Goal: Task Accomplishment & Management: Use online tool/utility

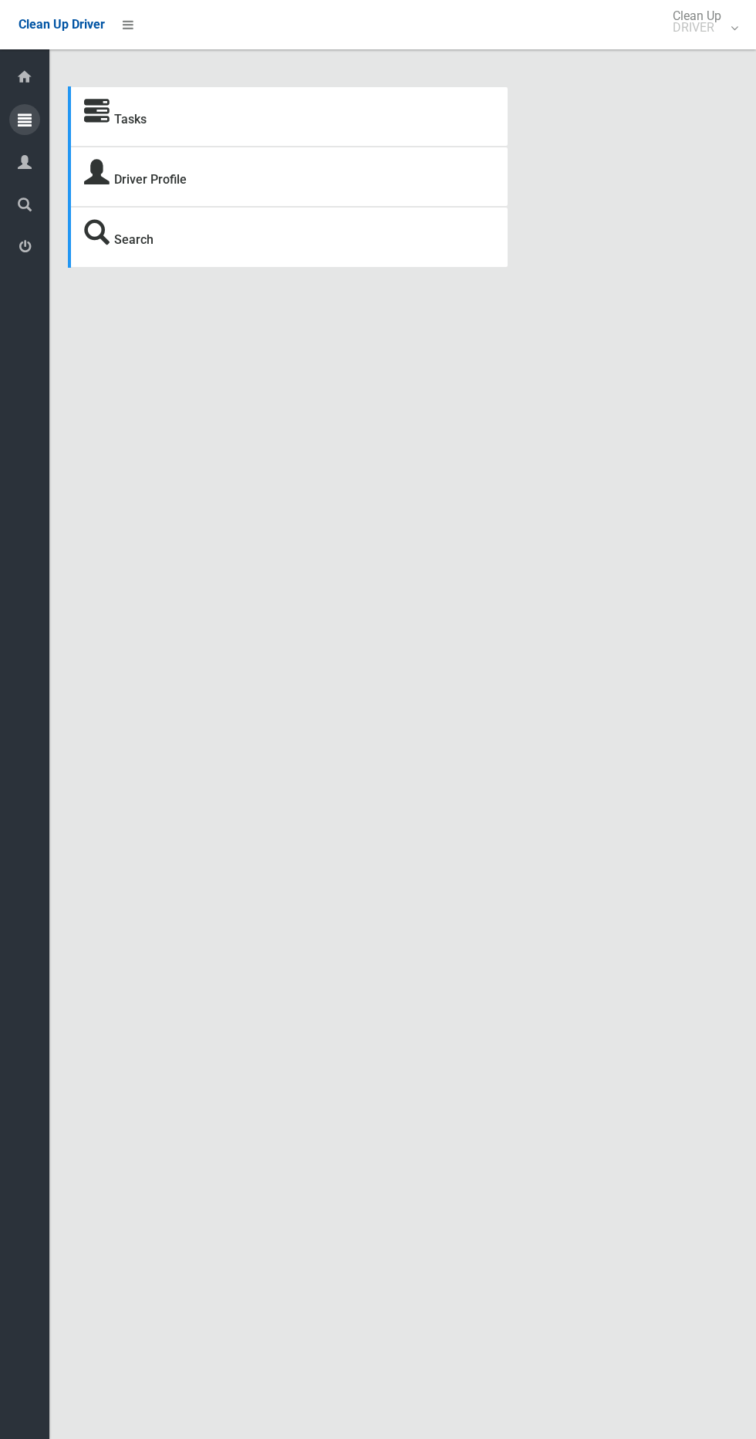
click at [25, 111] on icon at bounding box center [25, 119] width 14 height 31
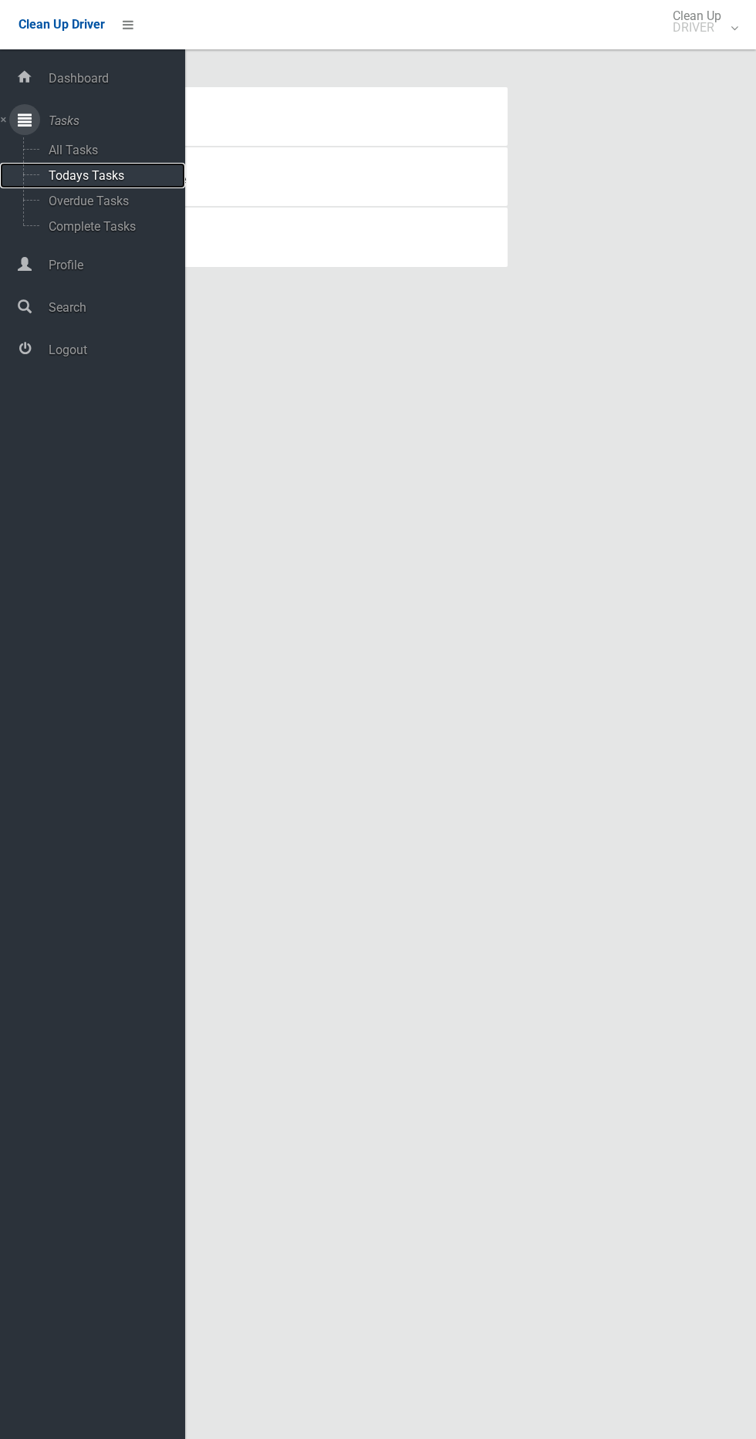
click at [79, 175] on span "Todays Tasks" at bounding box center [108, 175] width 128 height 15
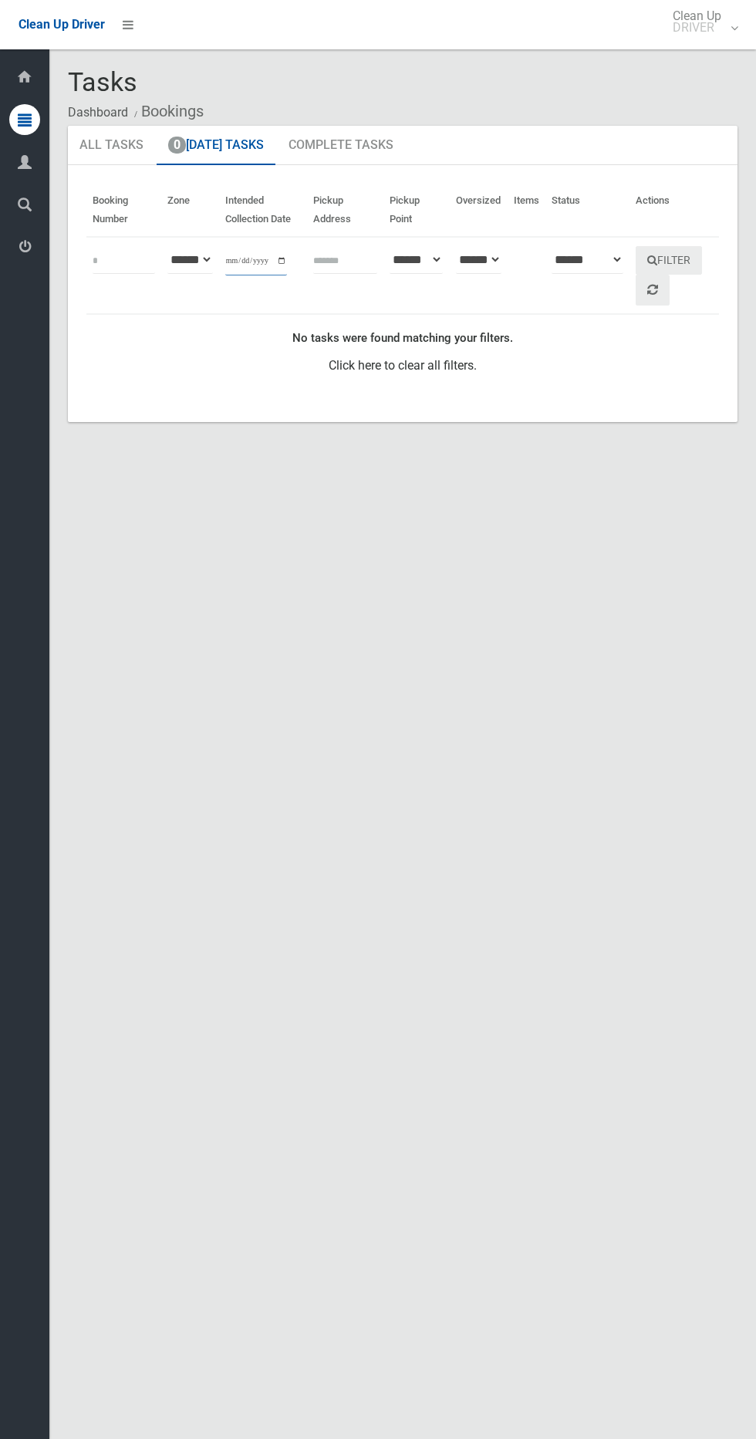
click at [257, 267] on input "**********" at bounding box center [256, 261] width 62 height 29
type input "**********"
click at [675, 260] on button "Filter" at bounding box center [669, 260] width 66 height 29
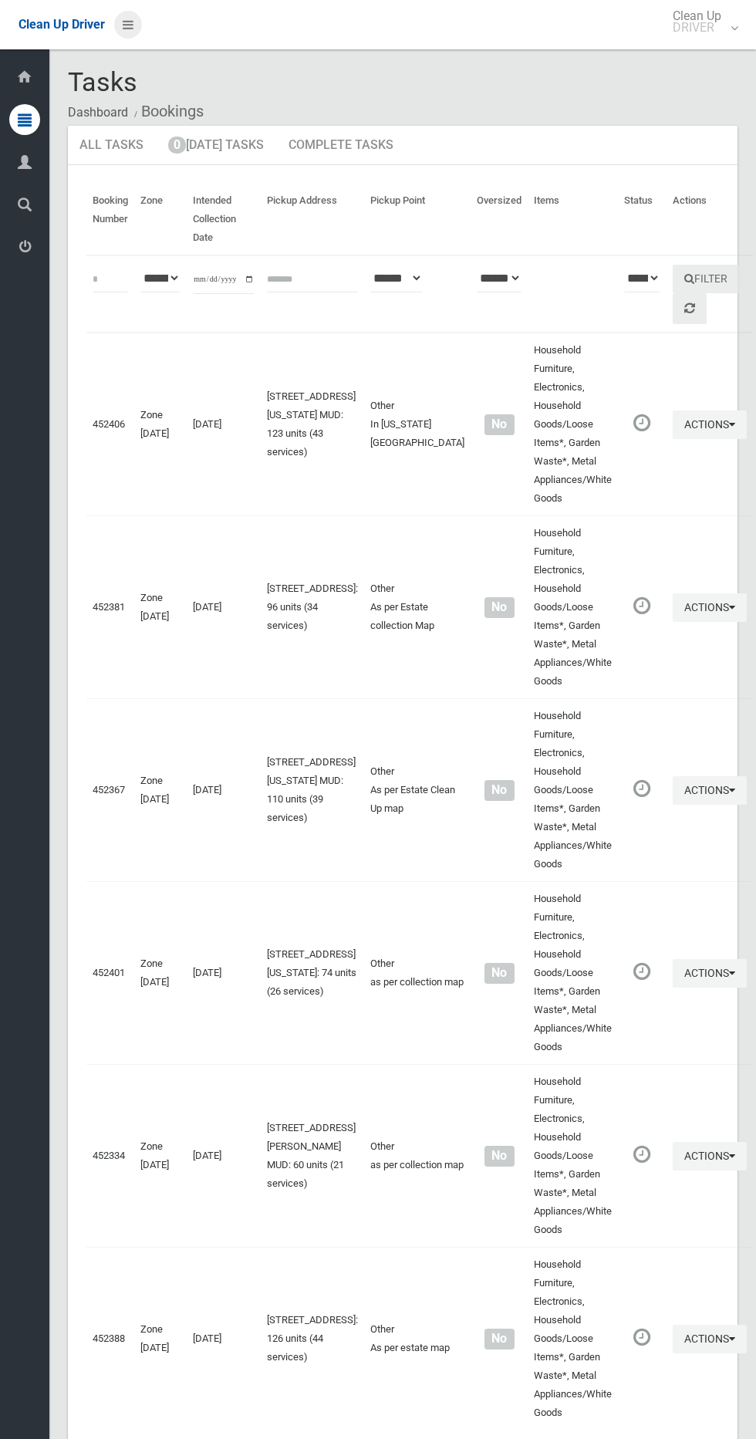
click at [134, 24] on link at bounding box center [128, 25] width 28 height 28
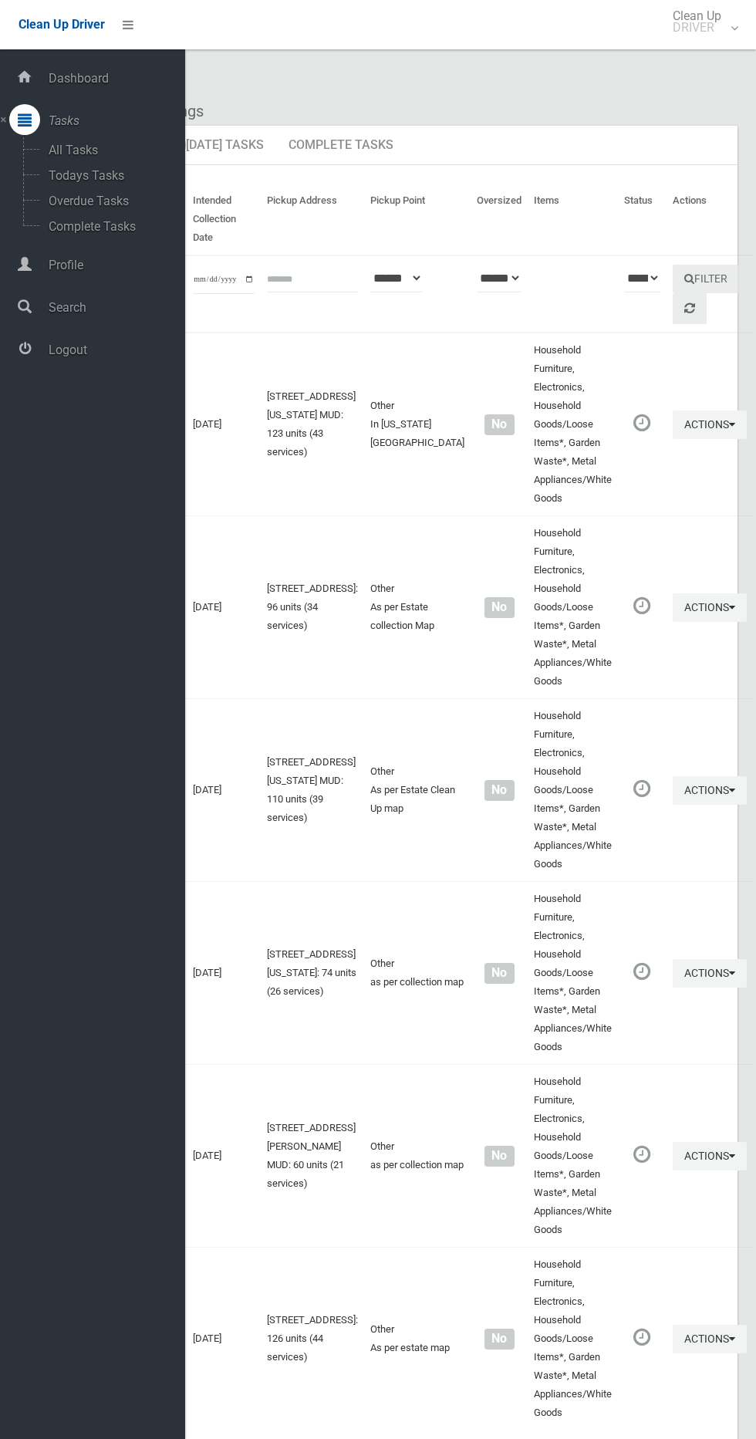
click at [528, 882] on td "Household Furniture, Electronics, Household Goods/Loose Items*, Garden Waste*, …" at bounding box center [573, 973] width 90 height 183
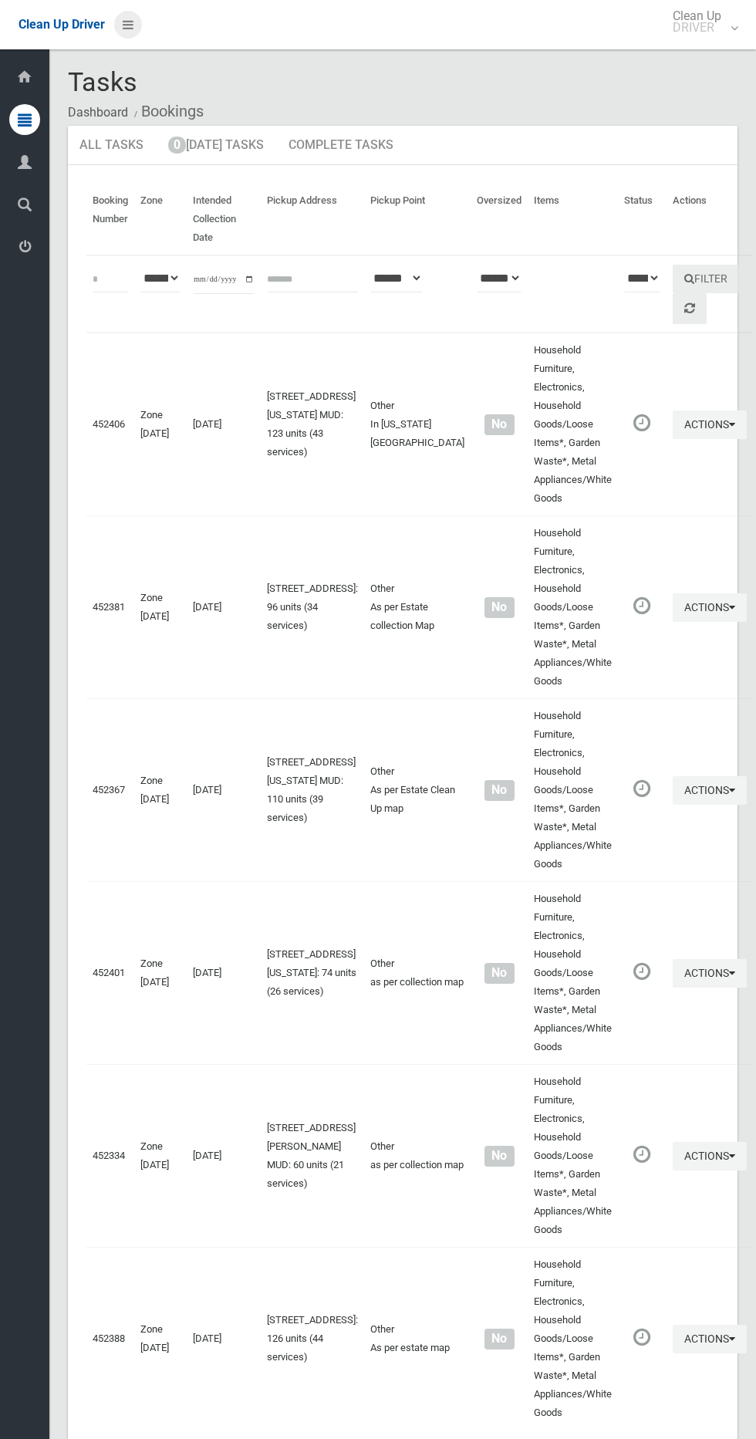
click at [127, 24] on icon at bounding box center [128, 25] width 11 height 26
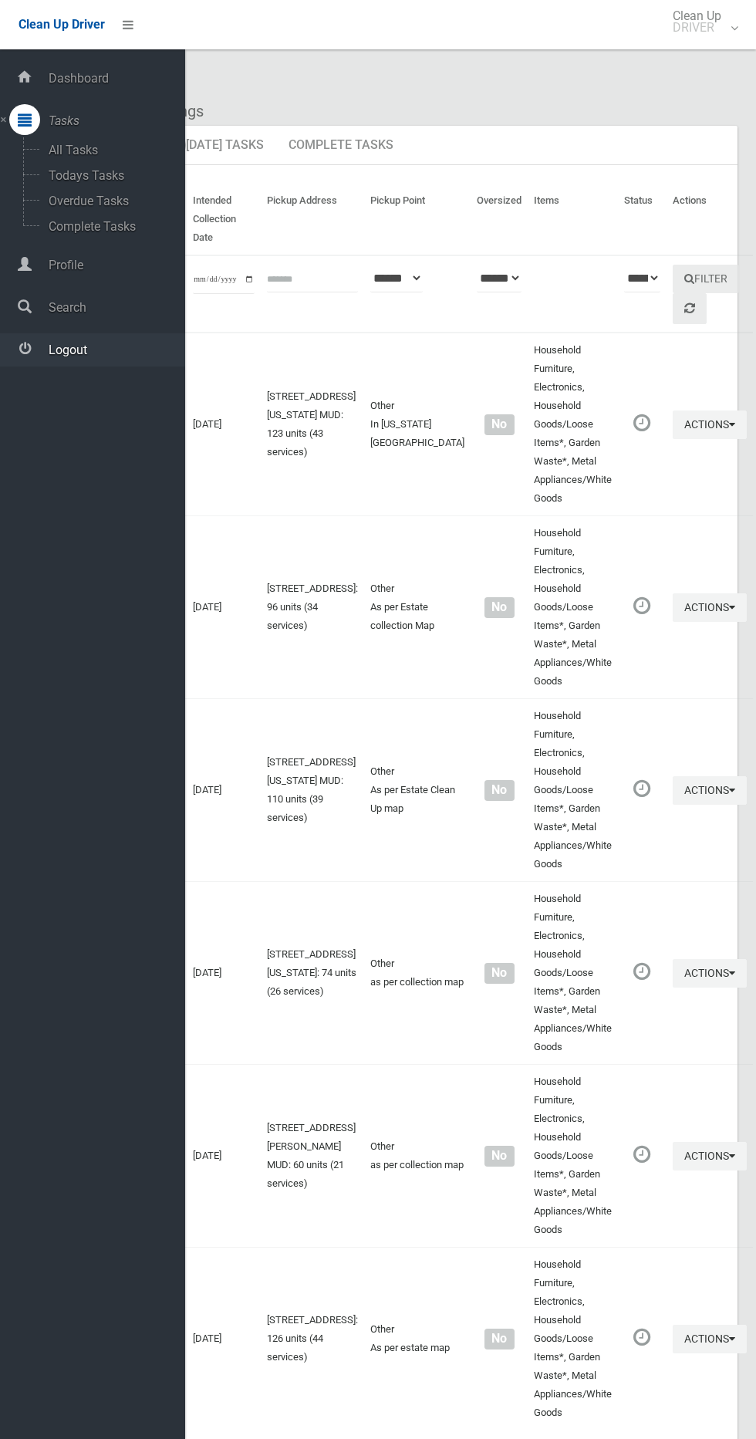
click at [67, 348] on span "Logout" at bounding box center [114, 350] width 141 height 15
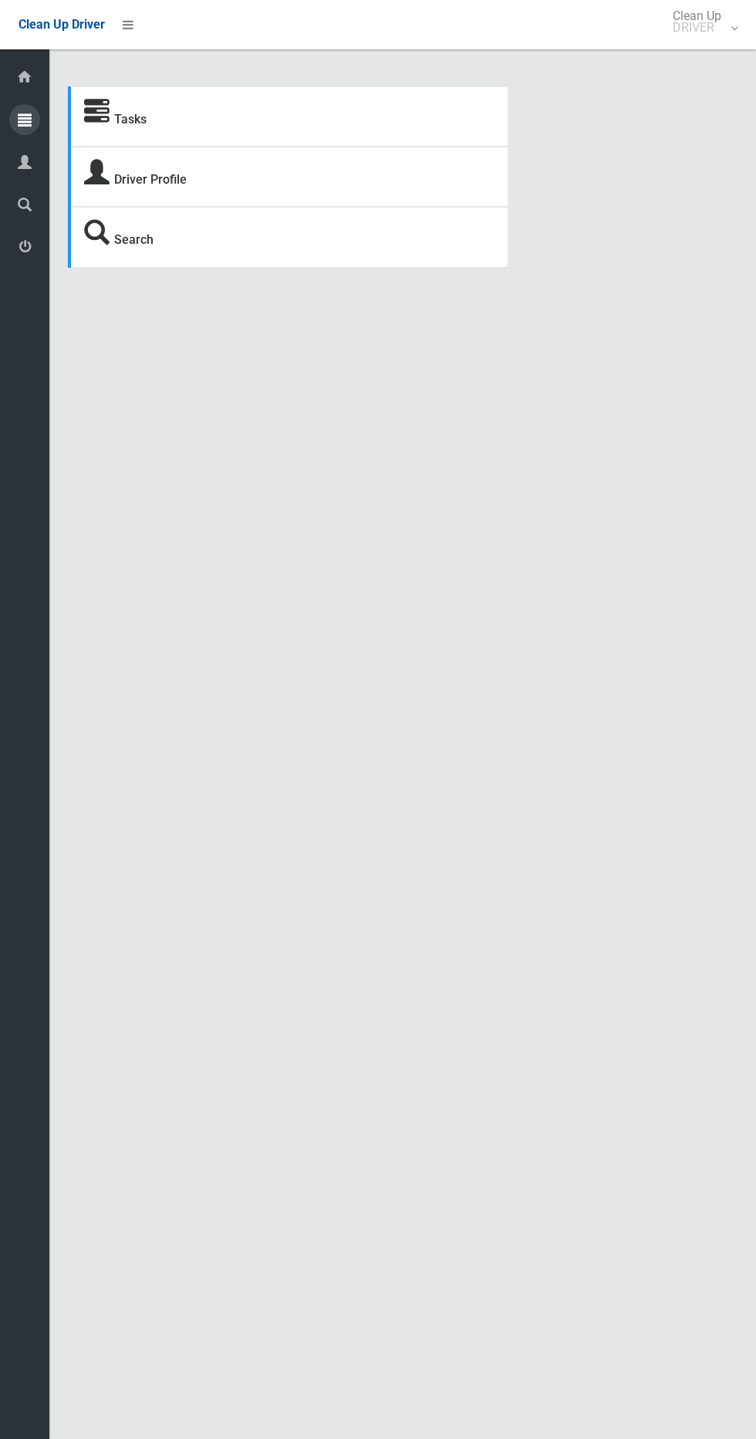
click at [34, 117] on div at bounding box center [24, 119] width 31 height 31
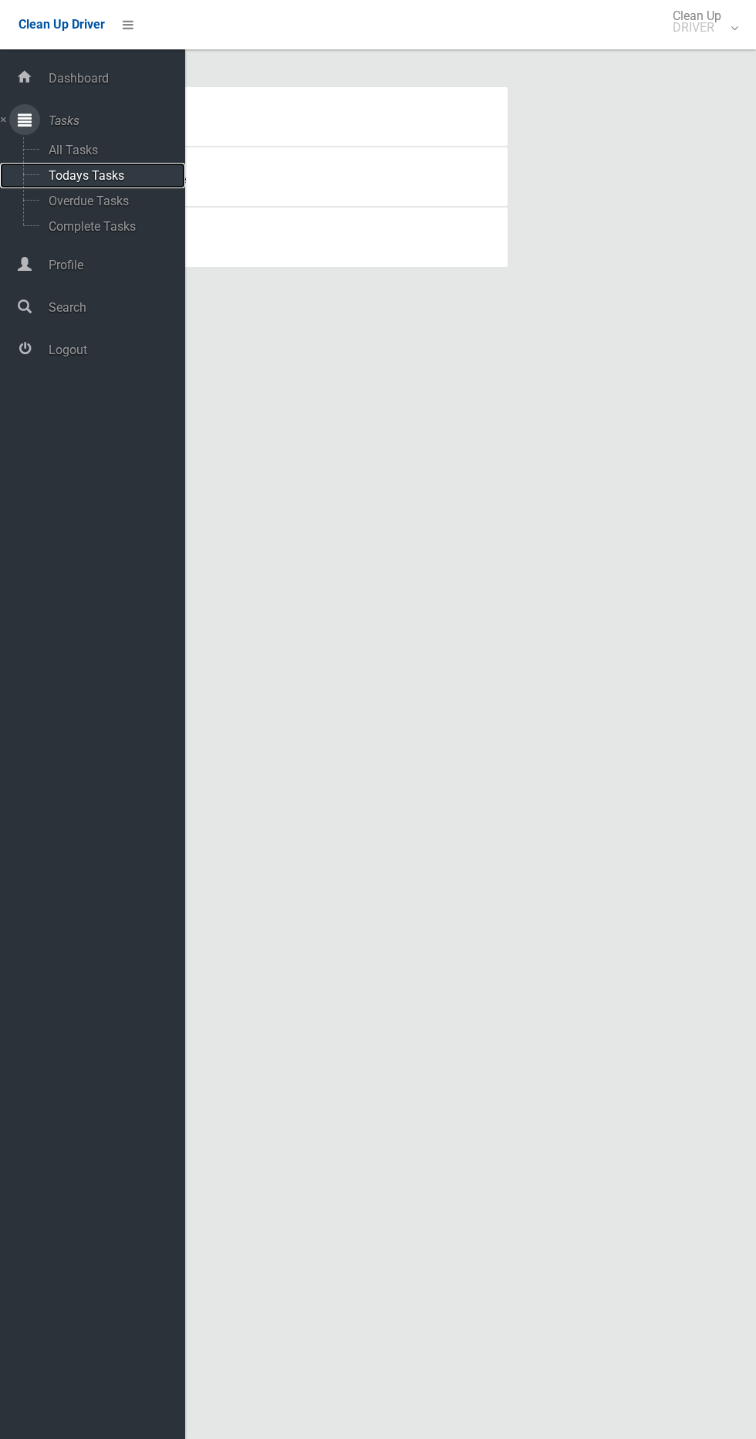
click at [108, 169] on span "Todays Tasks" at bounding box center [108, 175] width 128 height 15
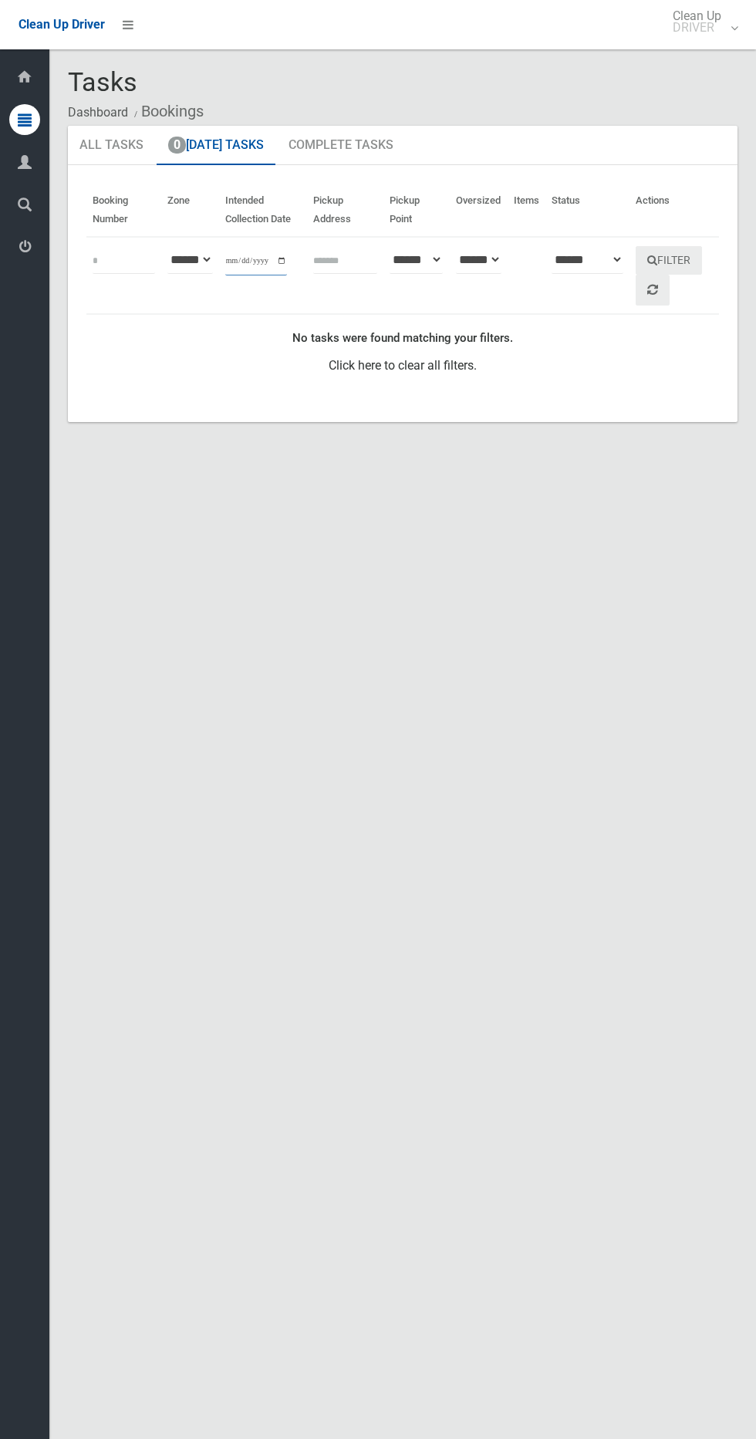
click at [257, 255] on input "**********" at bounding box center [256, 261] width 62 height 29
type input "**********"
click at [676, 260] on button "Filter" at bounding box center [669, 260] width 66 height 29
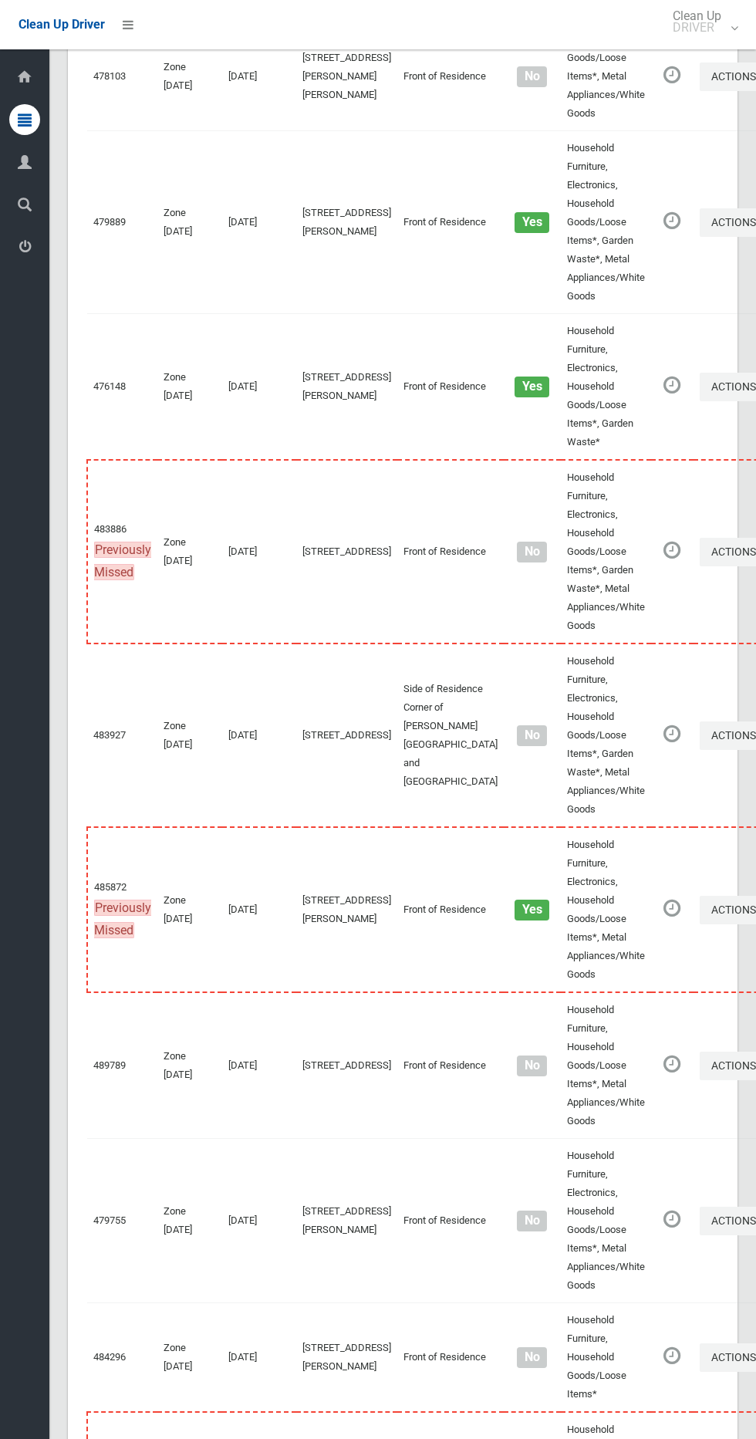
scroll to position [3099, 0]
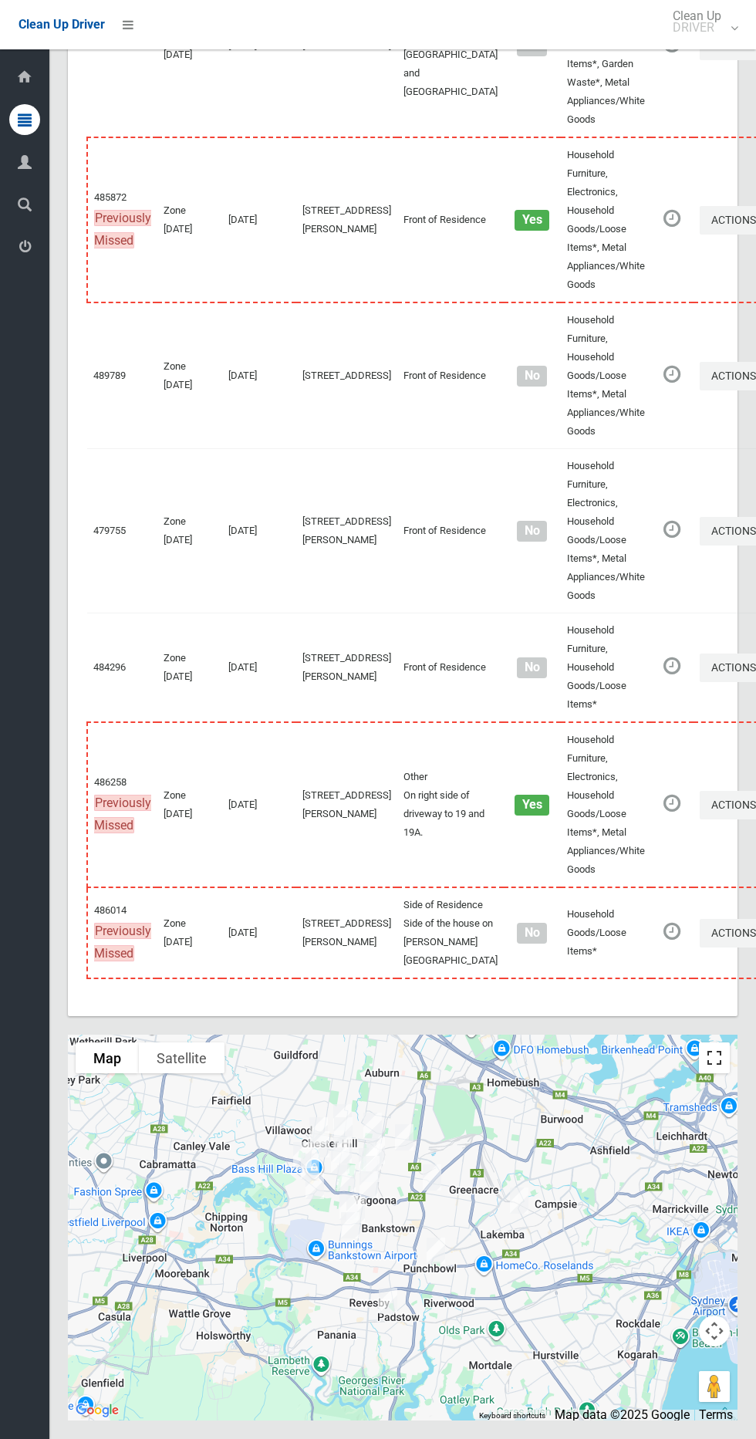
click at [713, 1050] on button "Toggle fullscreen view" at bounding box center [714, 1058] width 31 height 31
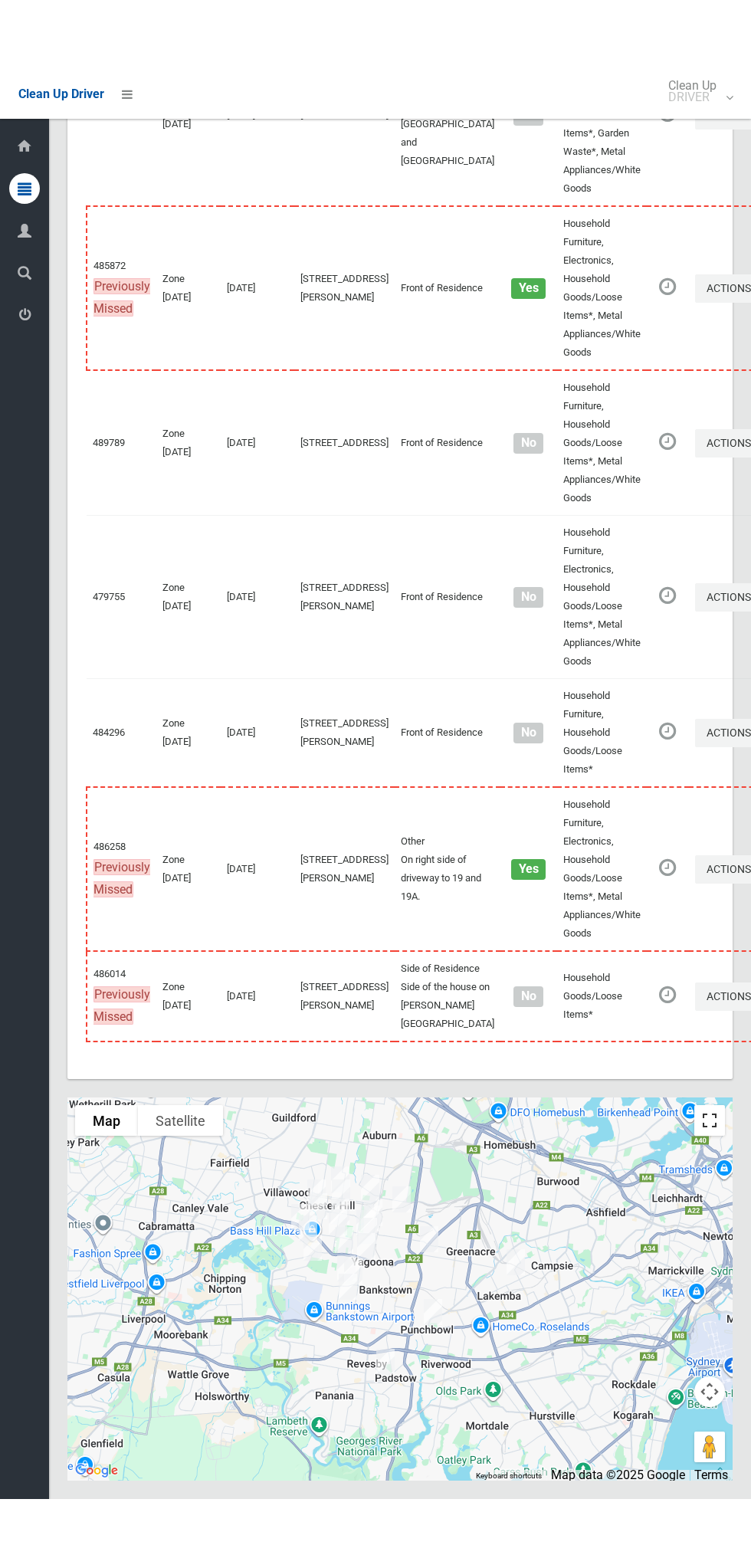
scroll to position [2938, 0]
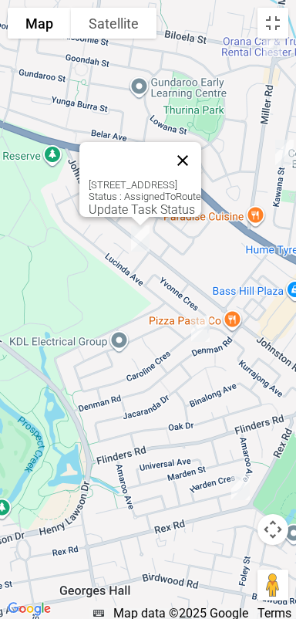
click at [201, 146] on button "Close" at bounding box center [182, 160] width 37 height 37
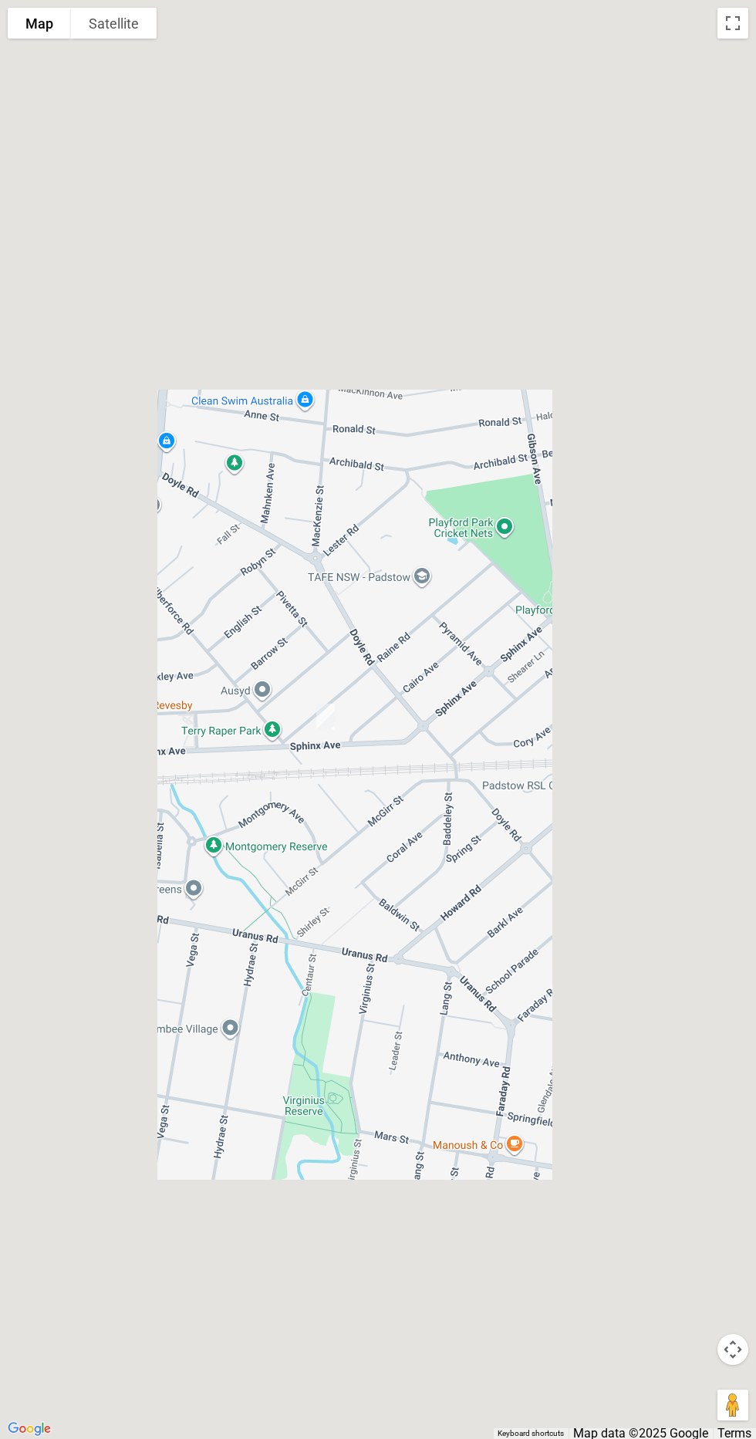
scroll to position [3051, 0]
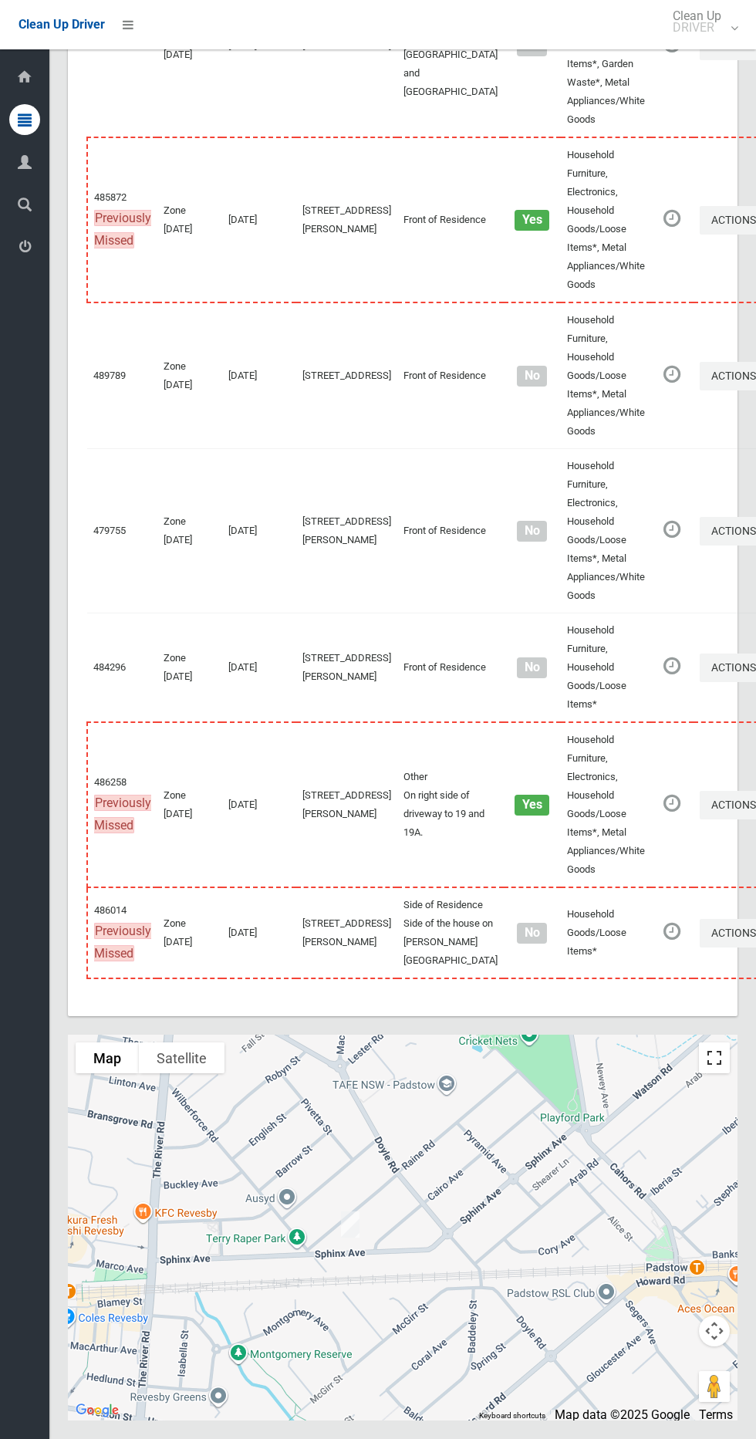
click at [709, 1074] on button "Toggle fullscreen view" at bounding box center [714, 1058] width 31 height 31
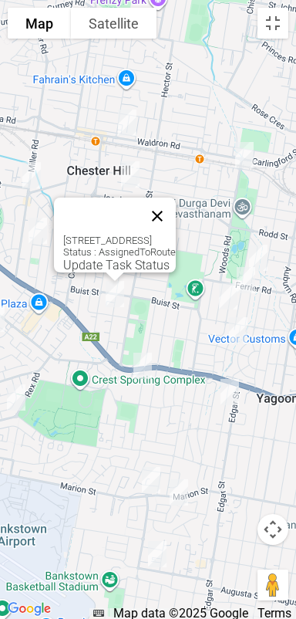
click at [176, 198] on button "Close" at bounding box center [157, 216] width 37 height 37
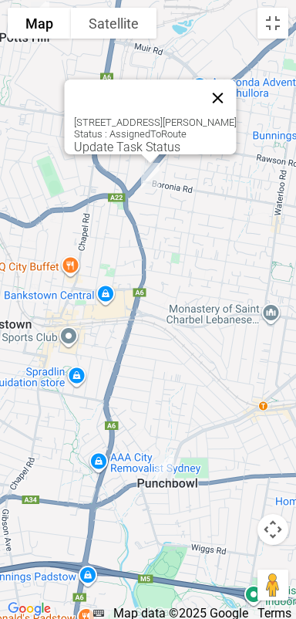
click at [233, 79] on button "Close" at bounding box center [218, 97] width 37 height 37
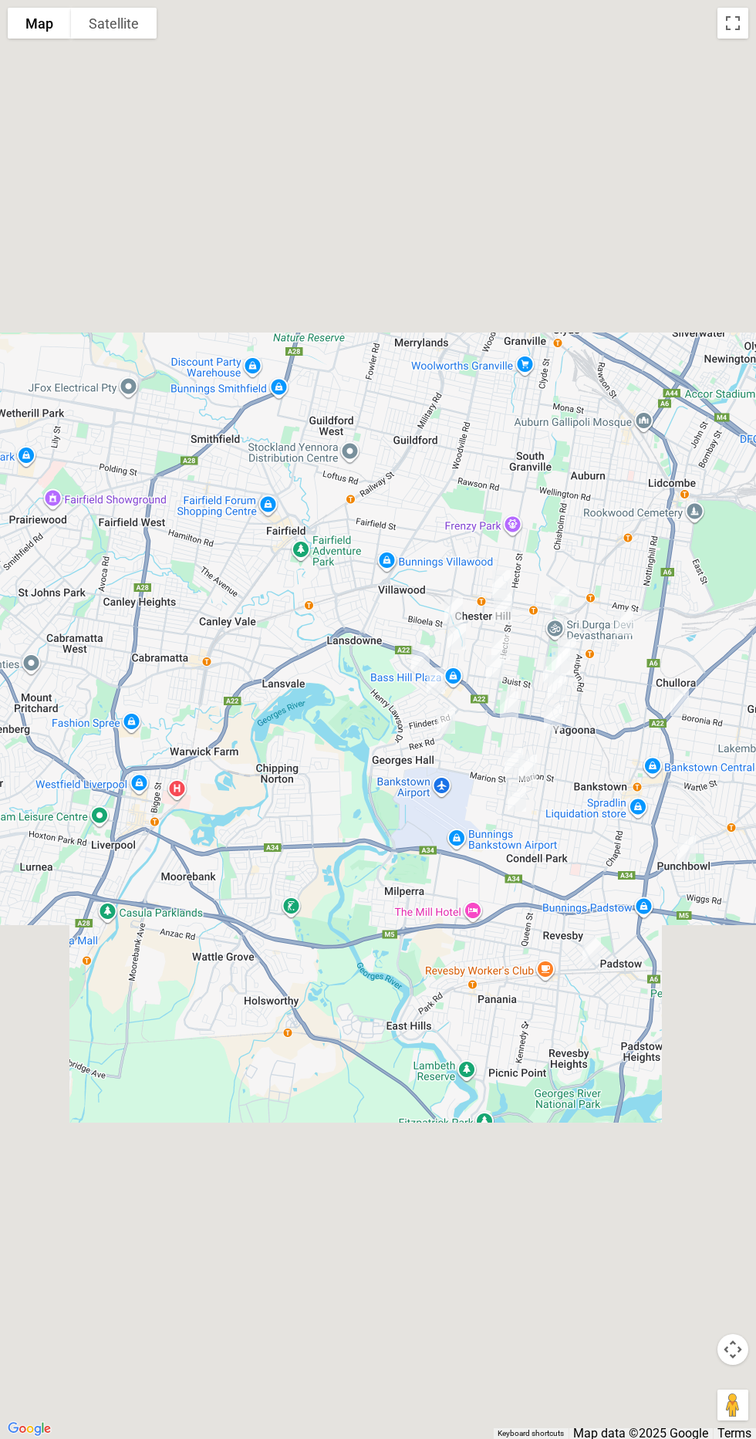
scroll to position [0, 0]
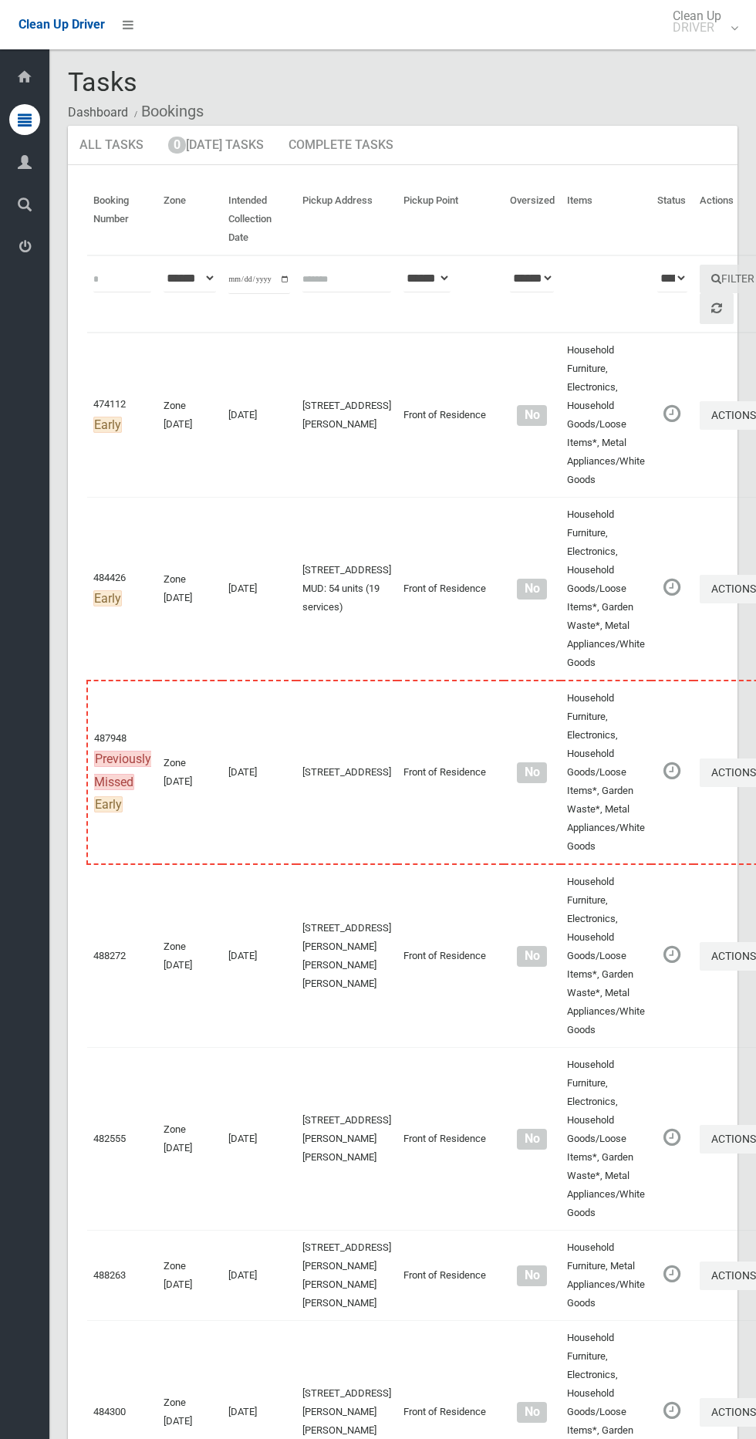
click at [153, 25] on div "Clean Up Driver Clean Up DRIVER Logout" at bounding box center [378, 24] width 756 height 49
click at [127, 24] on icon at bounding box center [128, 25] width 11 height 26
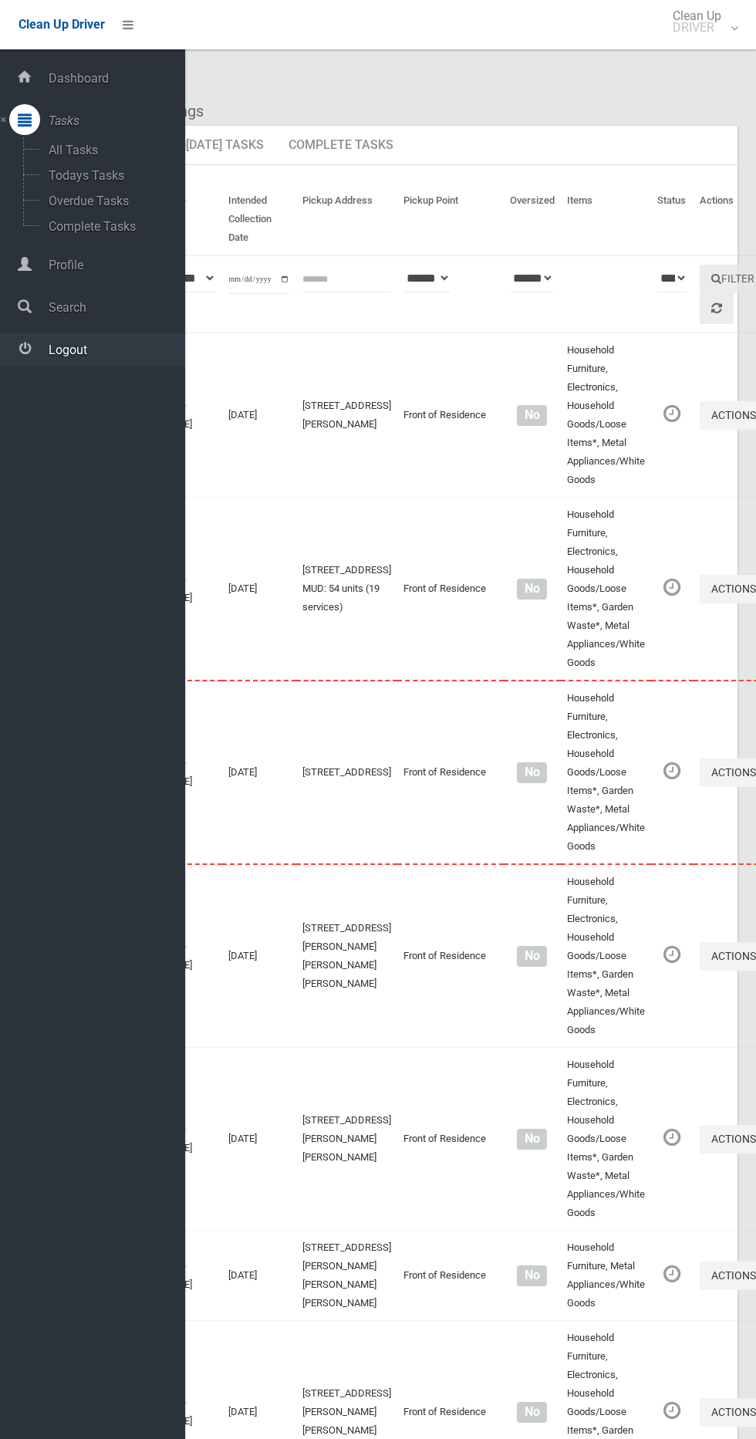
click at [65, 351] on span "Logout" at bounding box center [114, 350] width 141 height 15
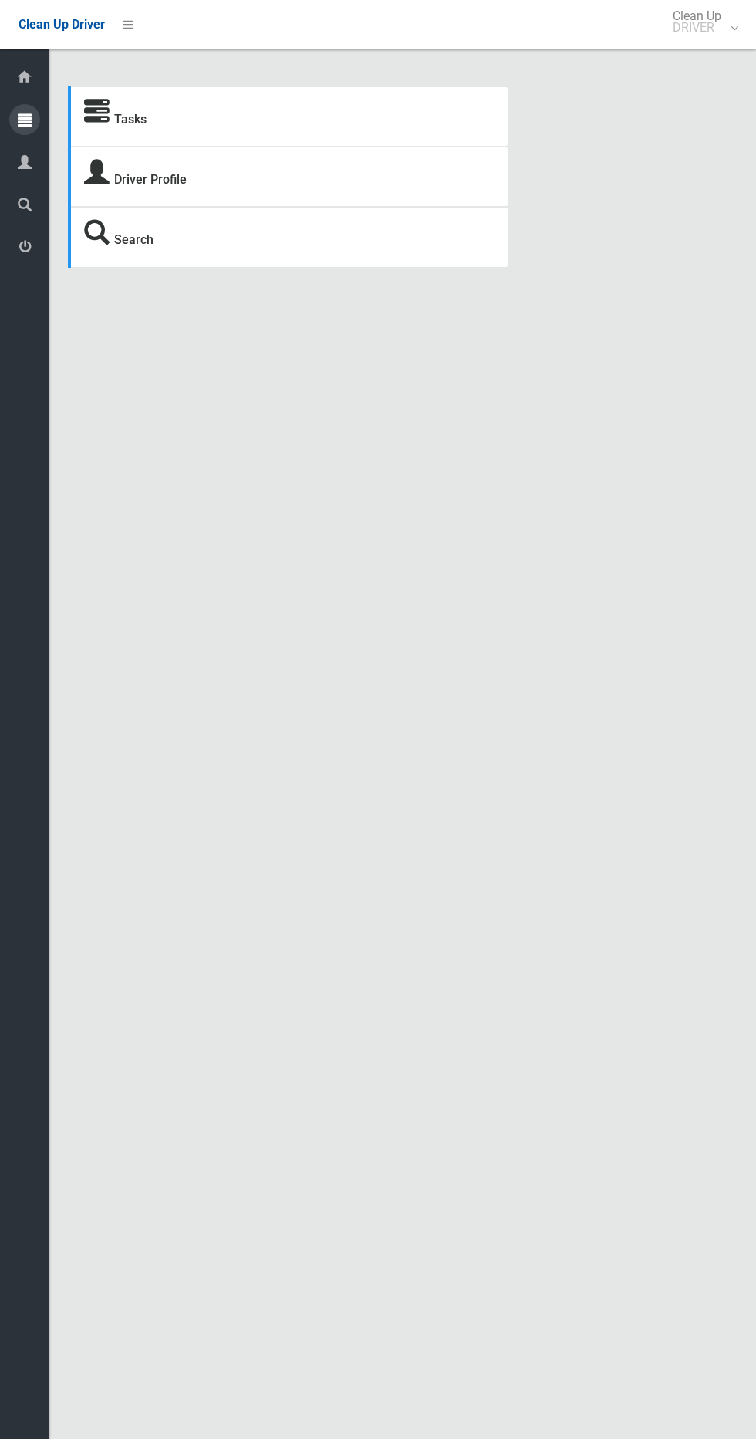
click at [32, 121] on div at bounding box center [24, 119] width 31 height 31
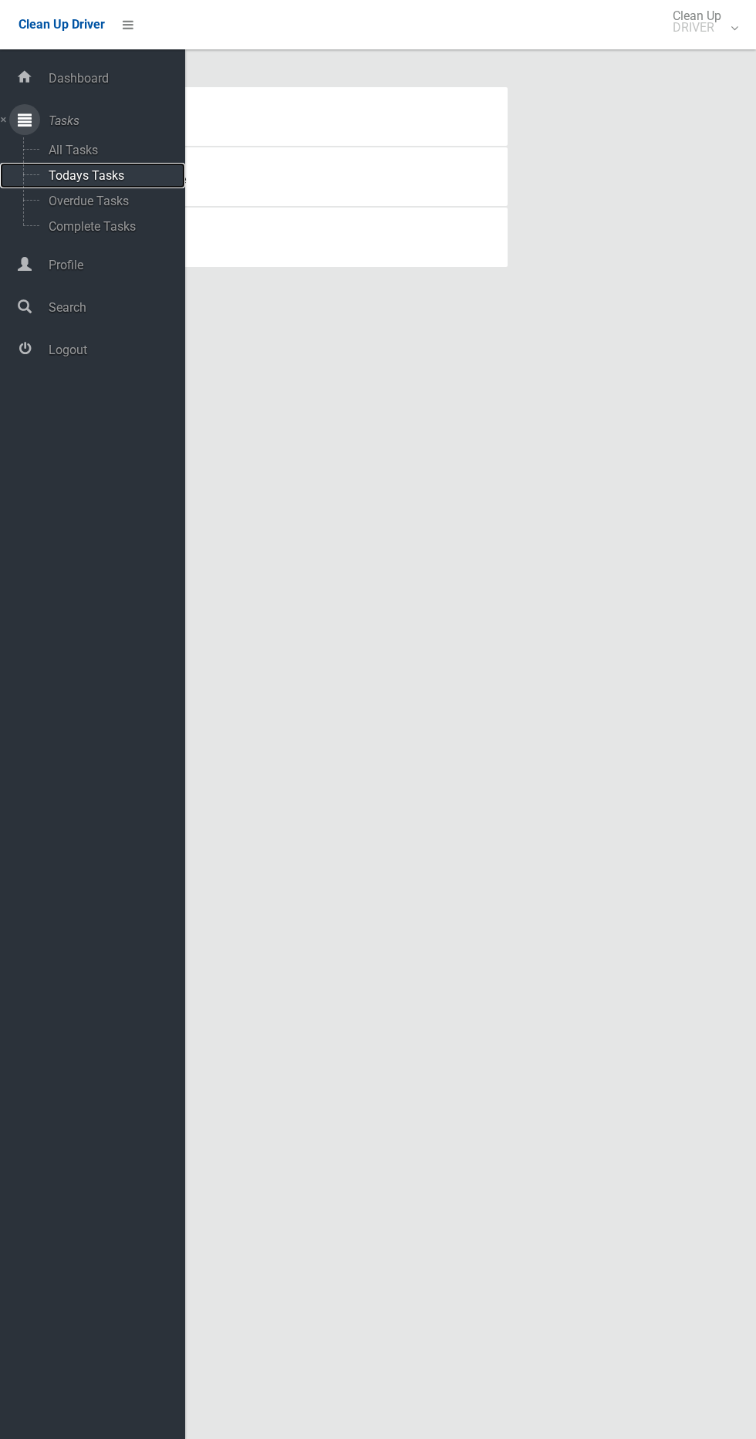
click at [95, 181] on span "Todays Tasks" at bounding box center [108, 175] width 128 height 15
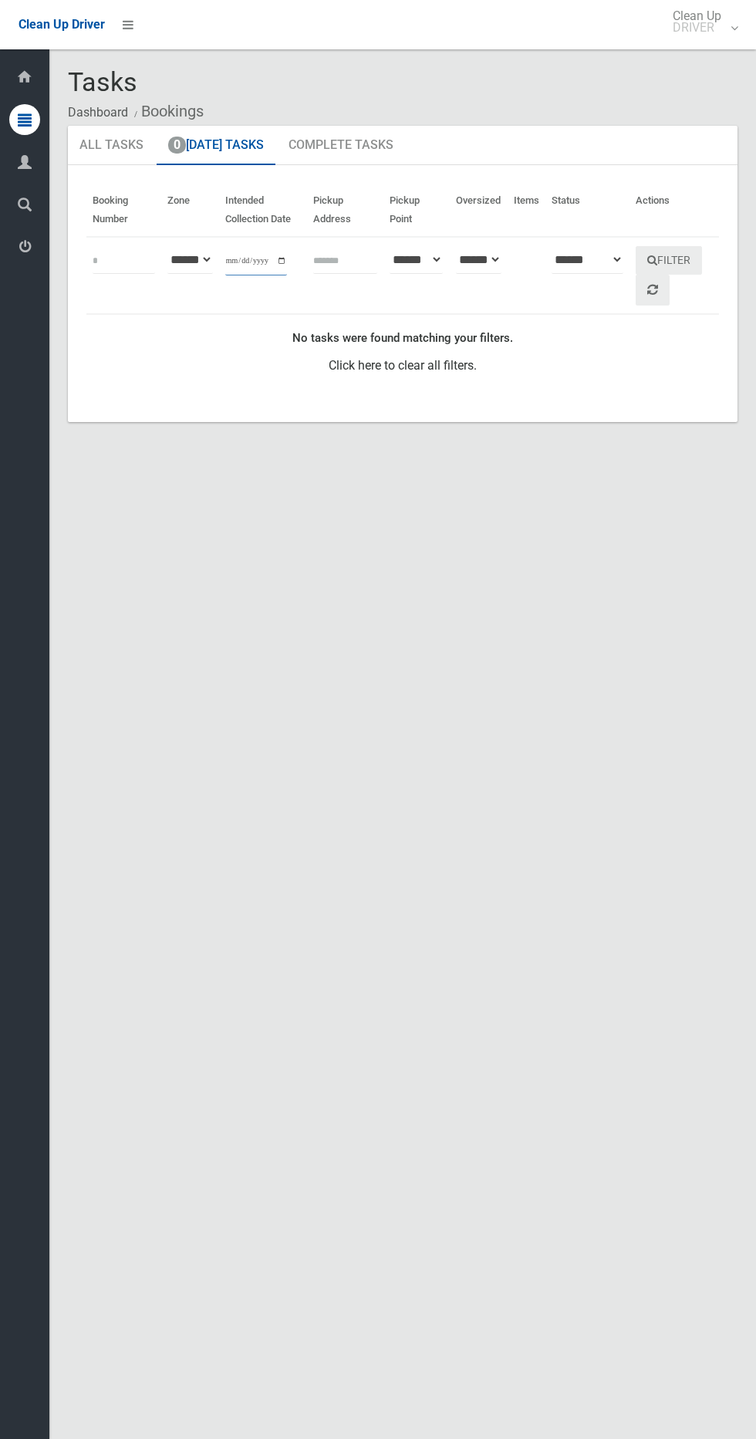
click at [249, 260] on input "**********" at bounding box center [256, 261] width 62 height 29
type input "**********"
click at [682, 253] on button "Filter" at bounding box center [669, 260] width 66 height 29
click at [675, 260] on button "Filter" at bounding box center [669, 260] width 66 height 29
click at [125, 47] on li at bounding box center [123, 24] width 37 height 49
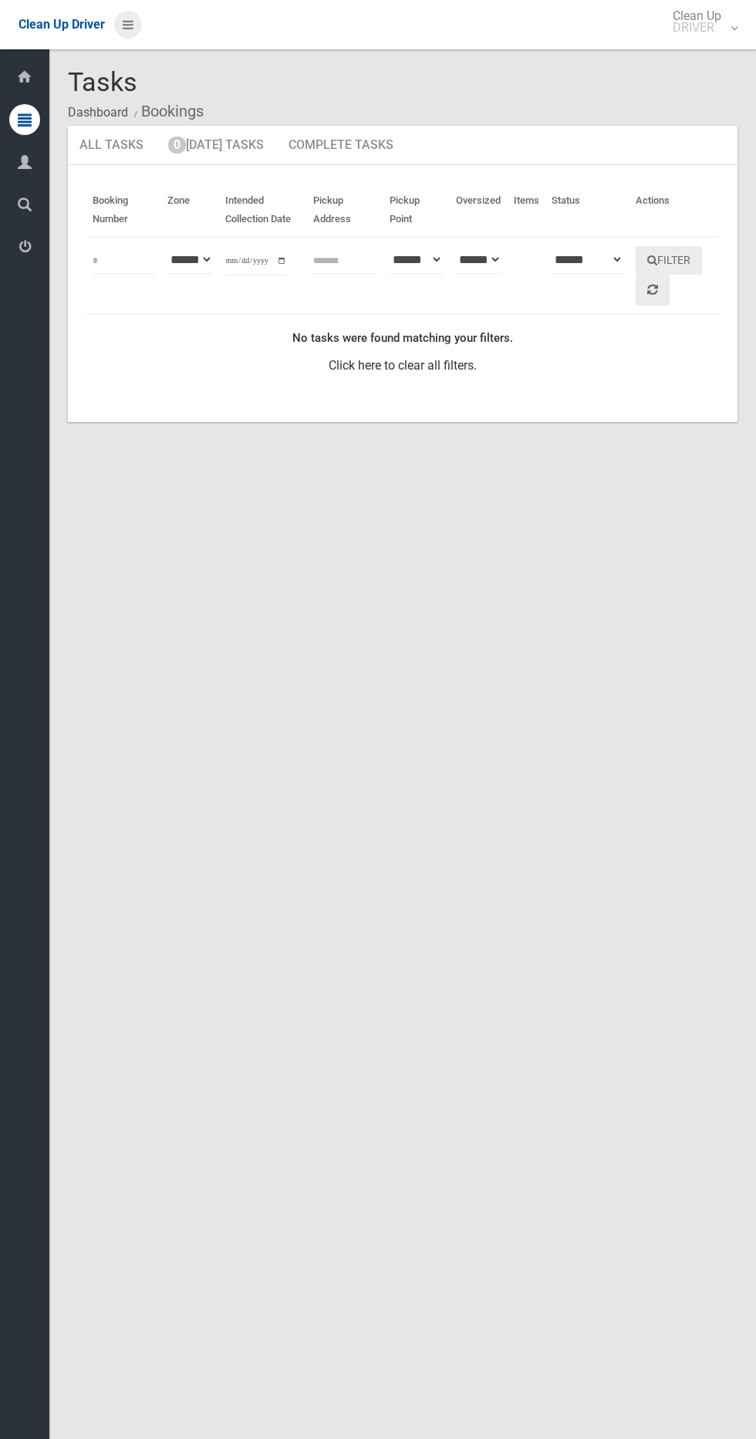
click at [127, 24] on icon at bounding box center [128, 25] width 11 height 26
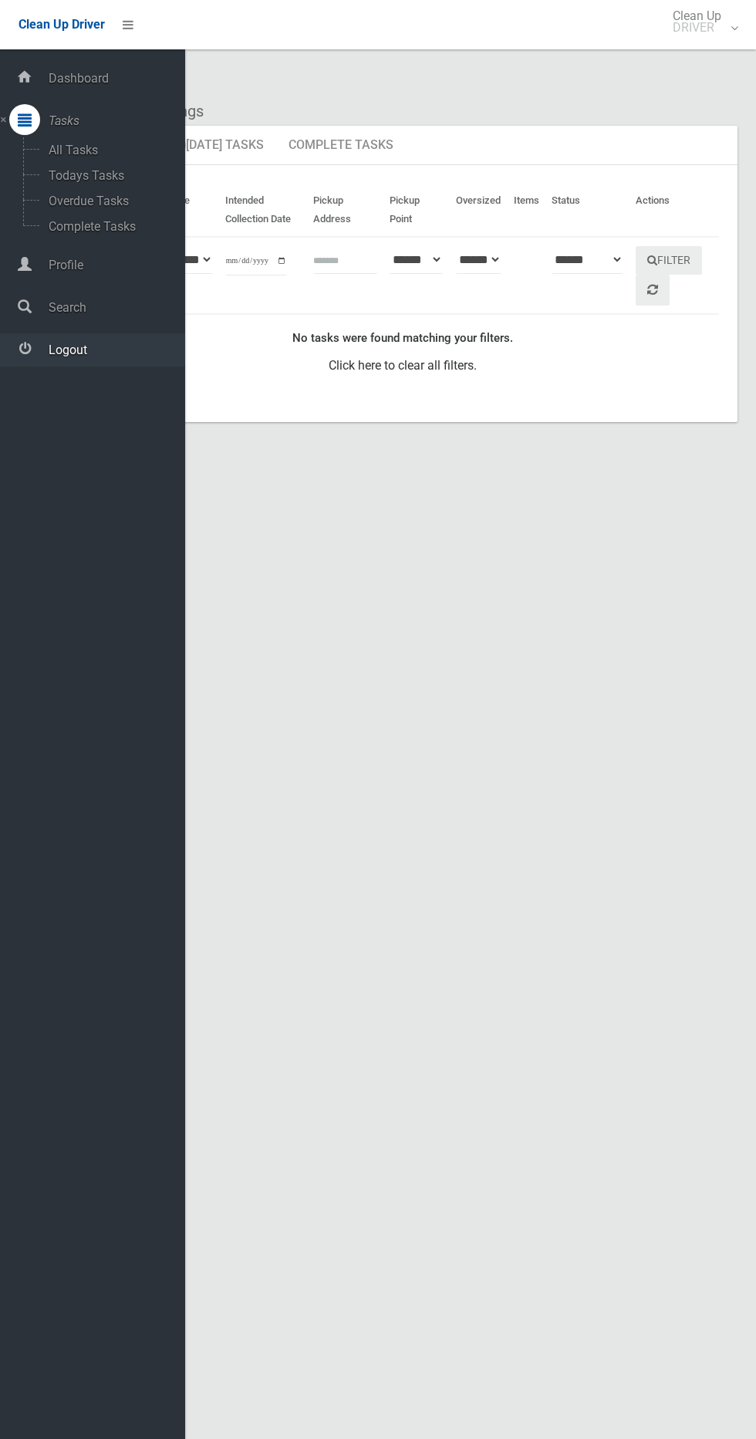
click at [89, 349] on span "Logout" at bounding box center [114, 350] width 141 height 15
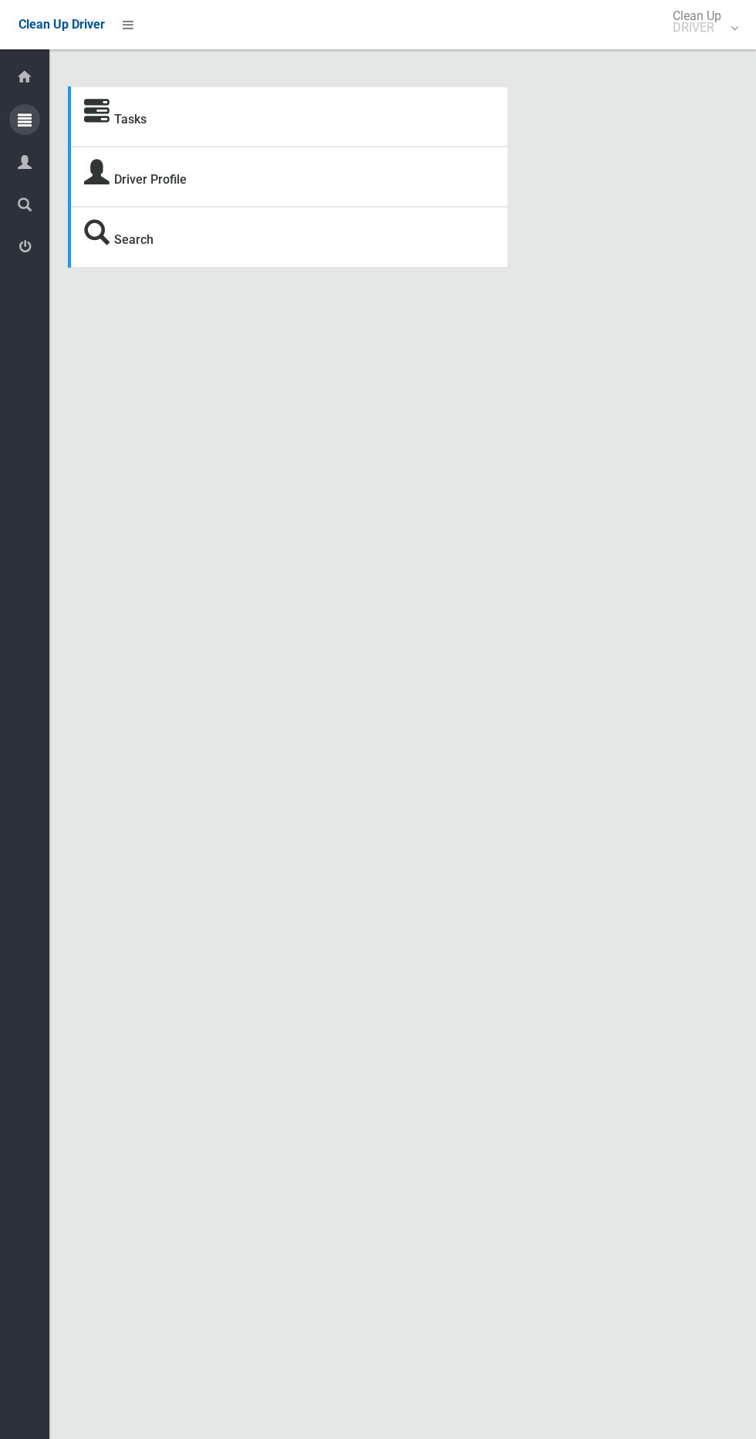
click at [25, 119] on icon at bounding box center [25, 119] width 14 height 31
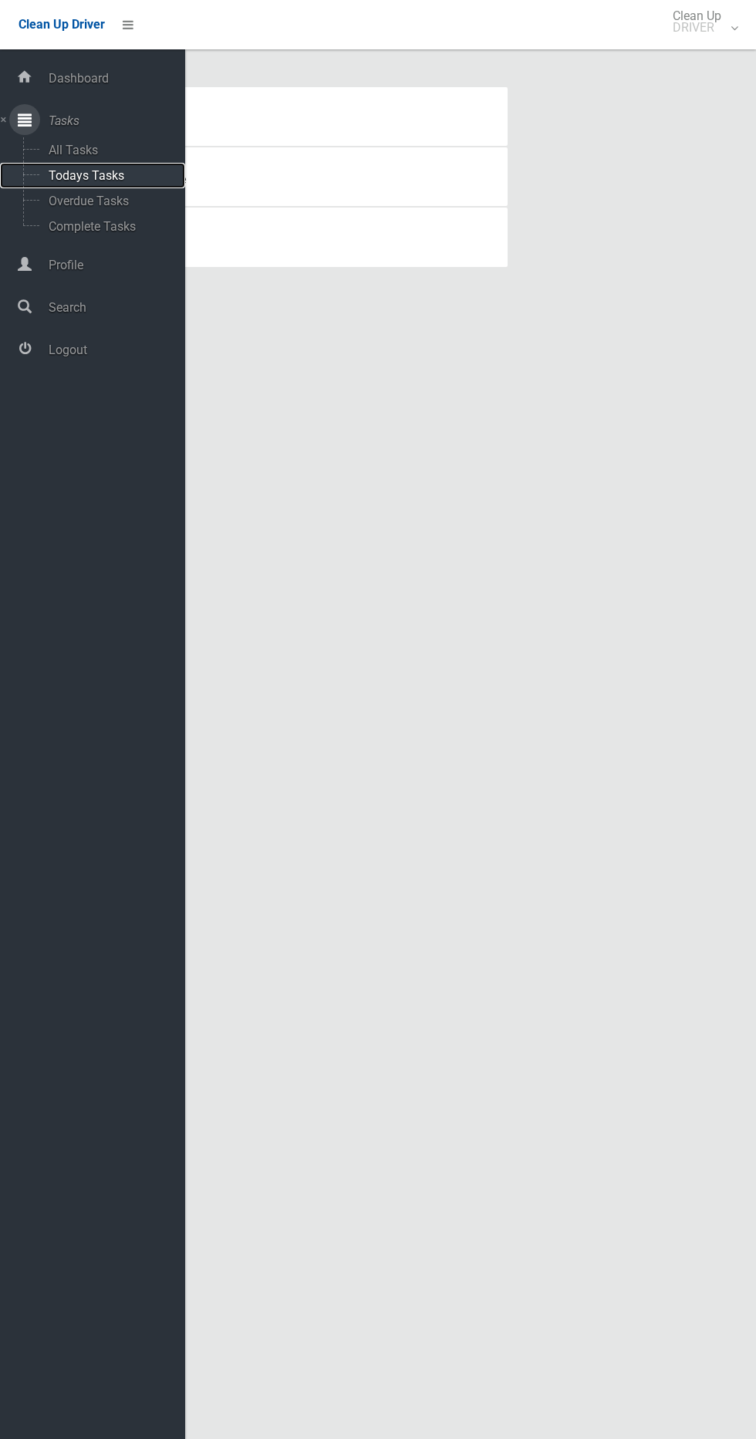
click at [87, 169] on span "Todays Tasks" at bounding box center [108, 175] width 128 height 15
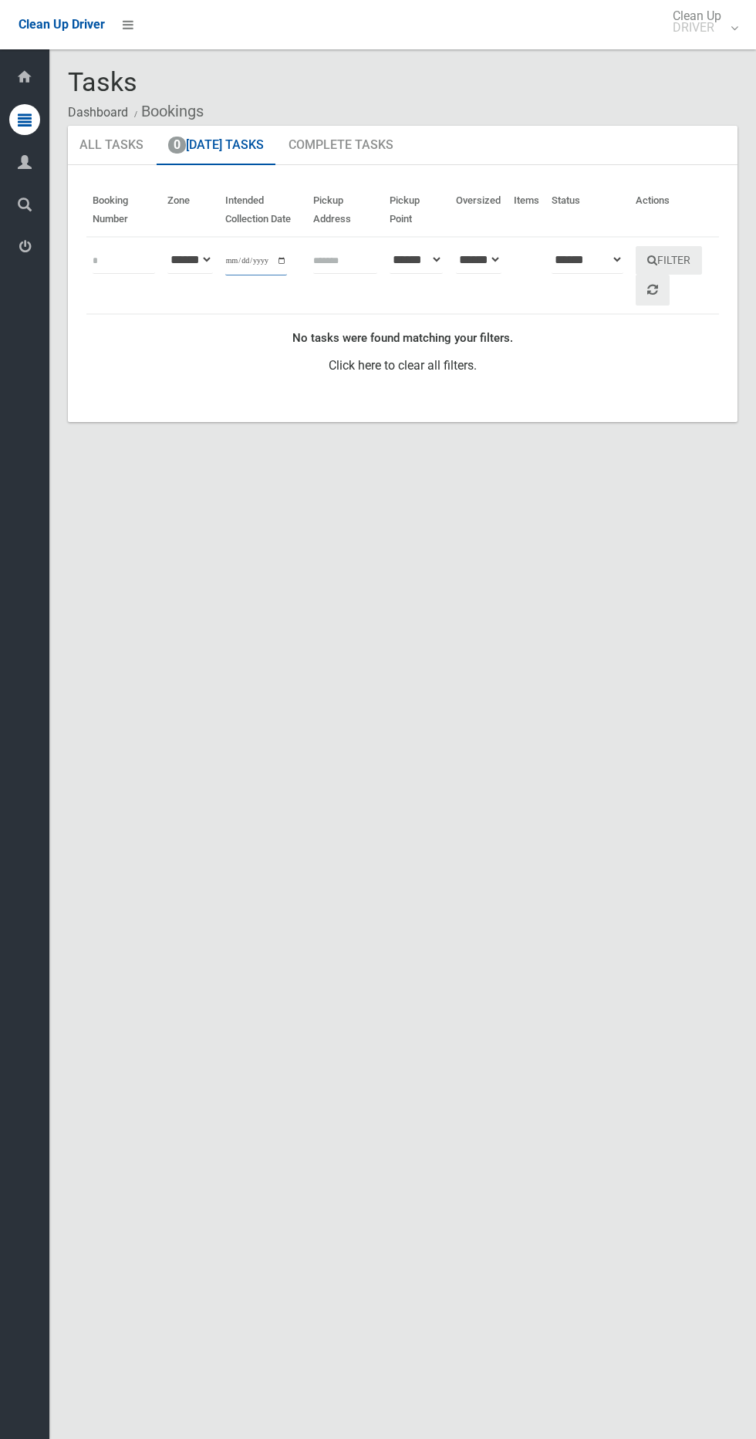
click at [263, 256] on input "**********" at bounding box center [256, 261] width 62 height 29
type input "**********"
click at [685, 259] on button "Filter" at bounding box center [669, 260] width 66 height 29
click at [25, 119] on icon at bounding box center [25, 119] width 14 height 31
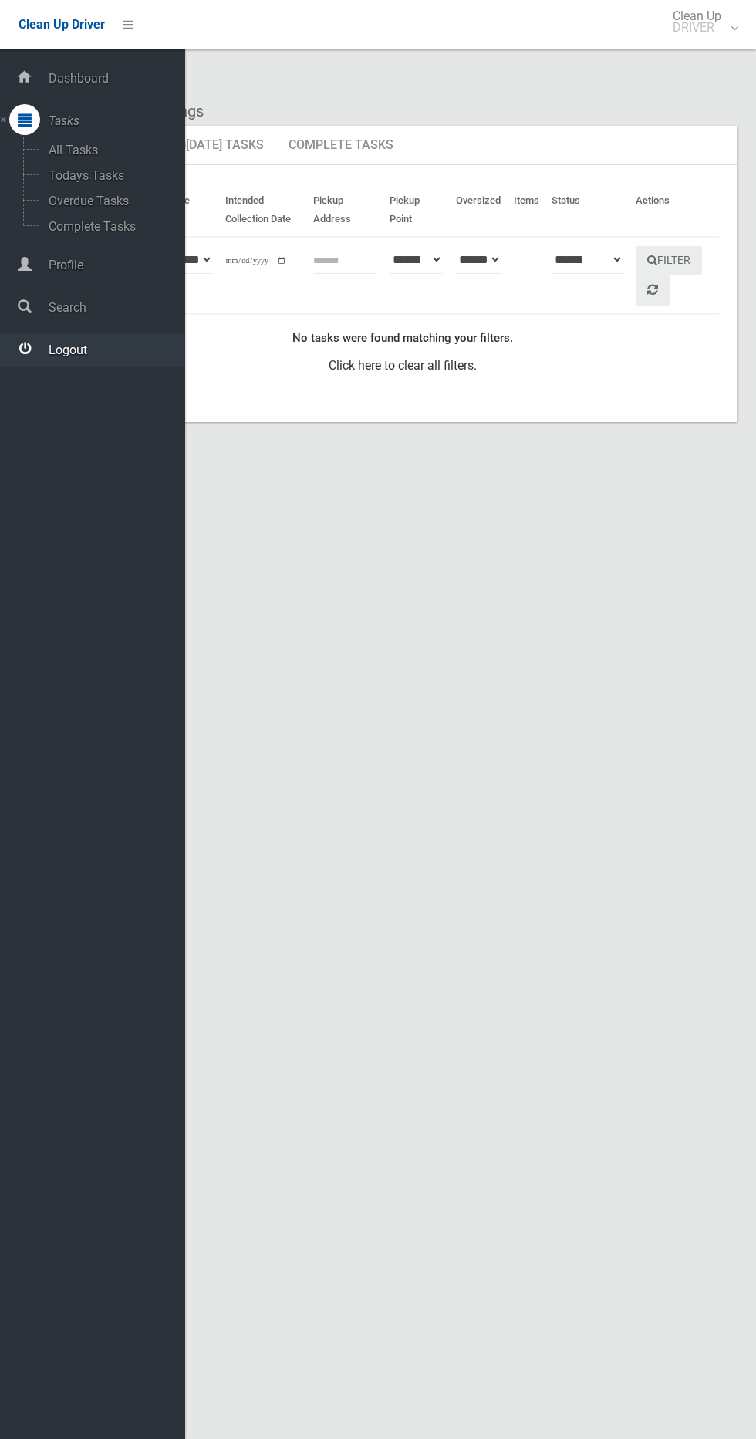
click at [37, 352] on div at bounding box center [24, 348] width 31 height 31
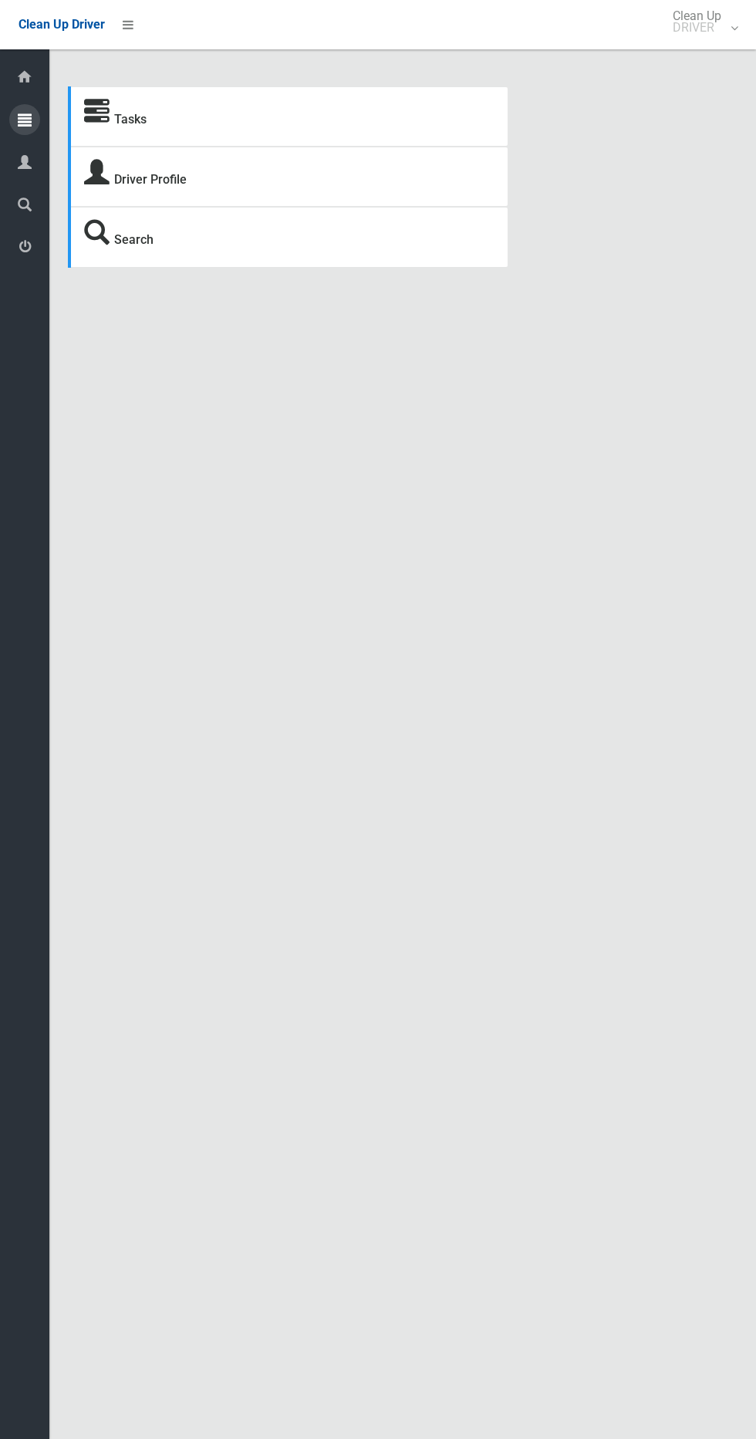
click at [29, 117] on icon at bounding box center [25, 119] width 14 height 31
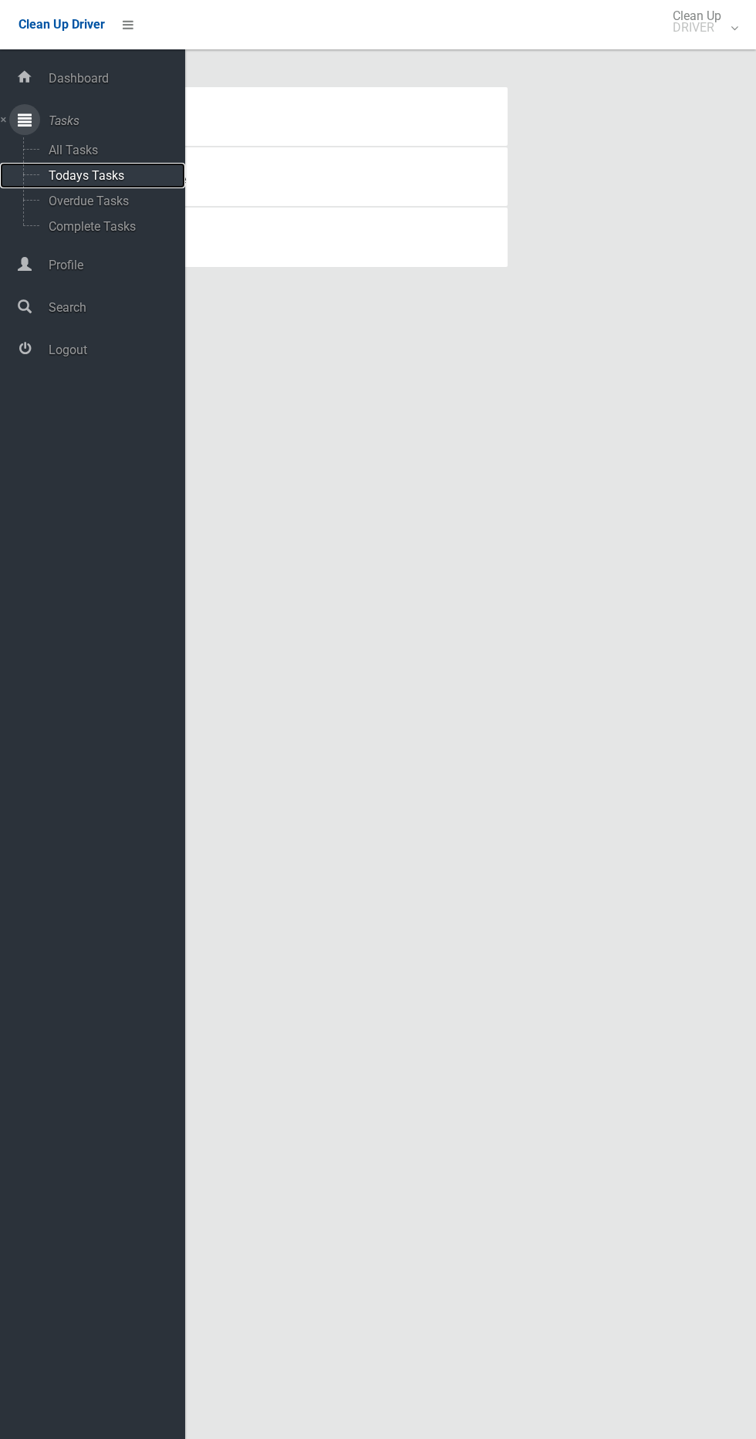
click at [63, 178] on span "Todays Tasks" at bounding box center [108, 175] width 128 height 15
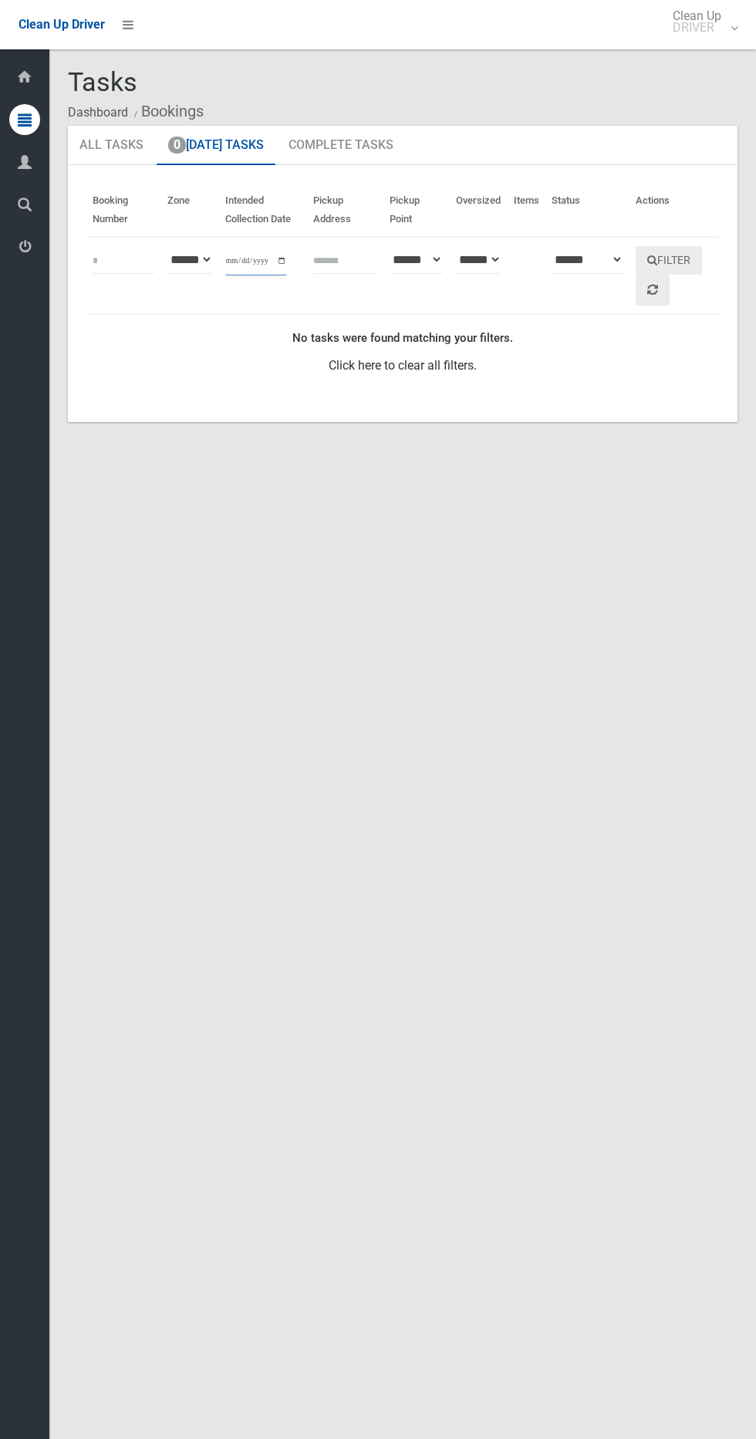
click at [245, 260] on input "**********" at bounding box center [256, 261] width 62 height 29
type input "**********"
click at [661, 290] on link at bounding box center [653, 291] width 34 height 32
click at [685, 248] on button "Filter" at bounding box center [669, 260] width 66 height 29
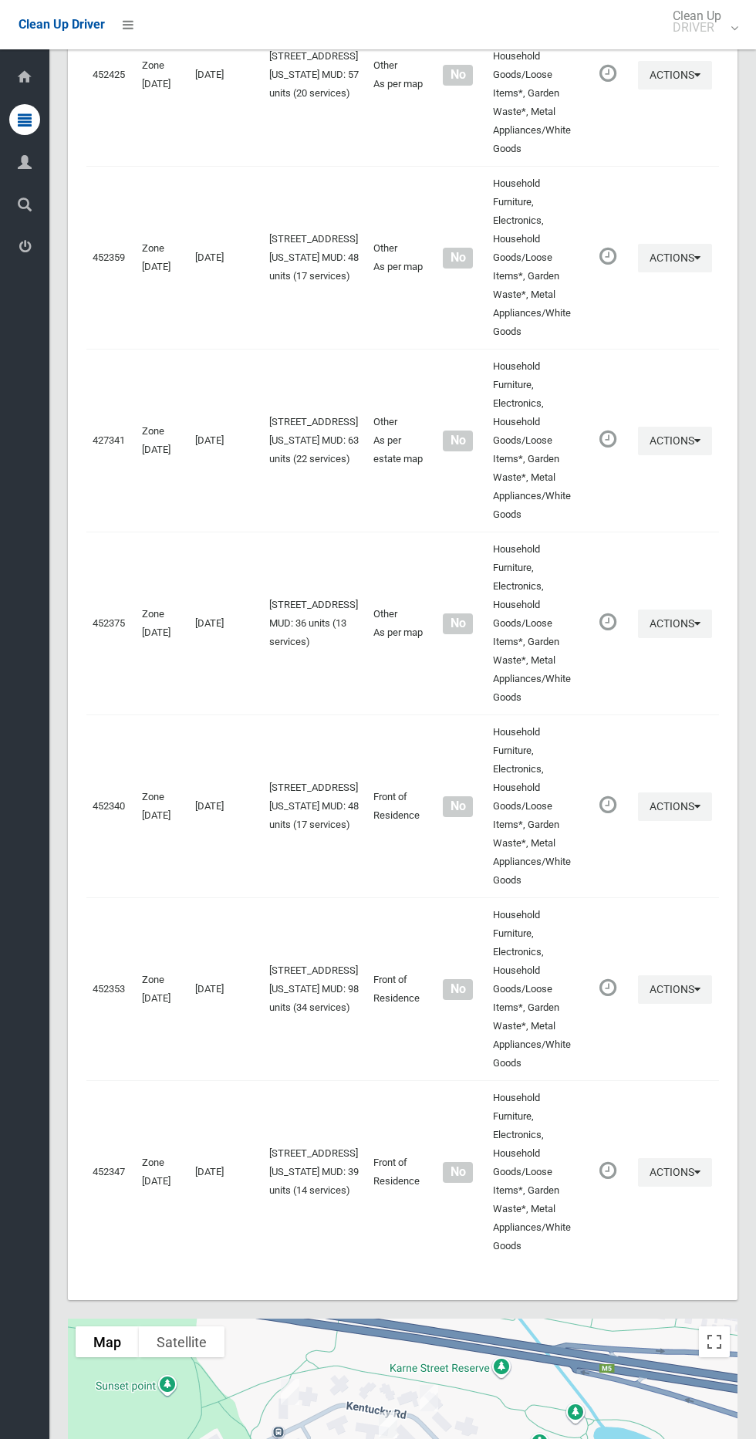
scroll to position [373, 0]
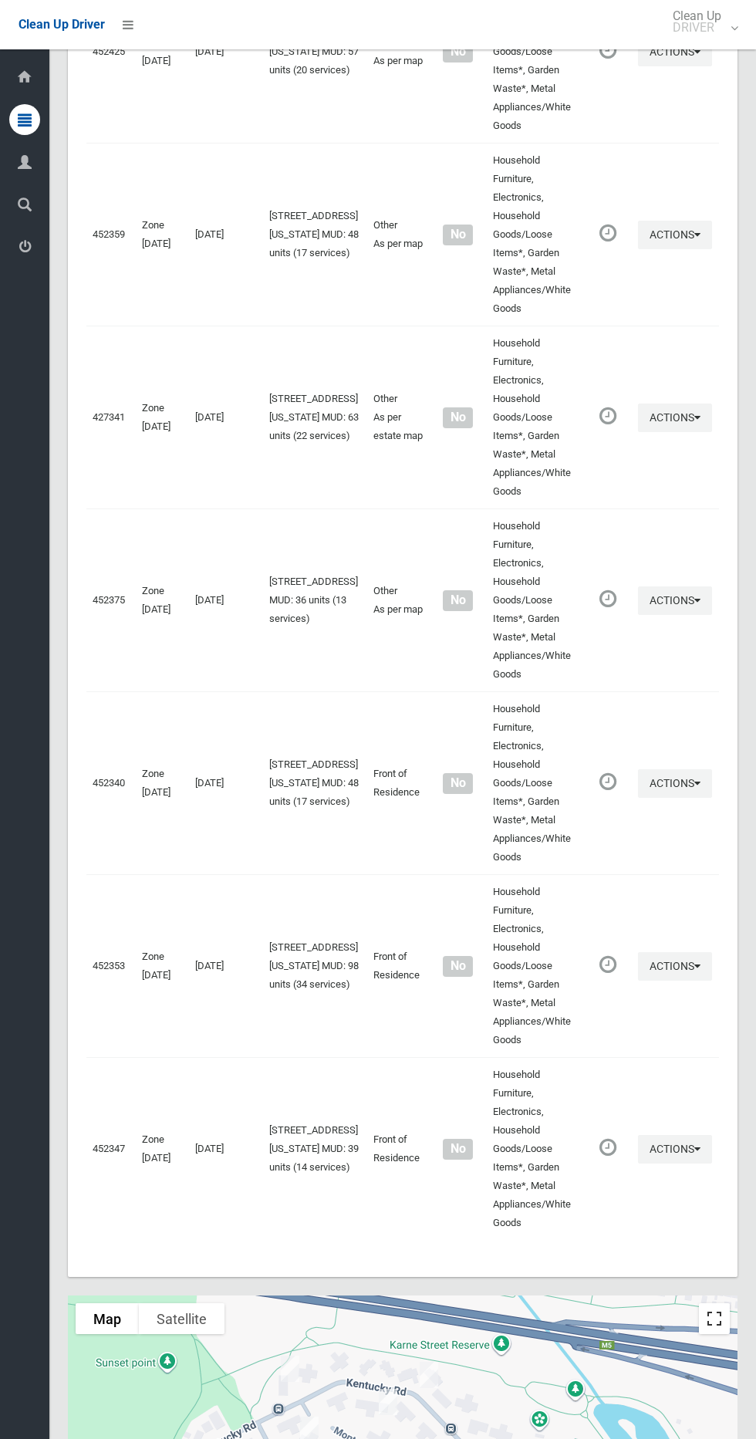
click at [713, 1304] on button "Toggle fullscreen view" at bounding box center [714, 1319] width 31 height 31
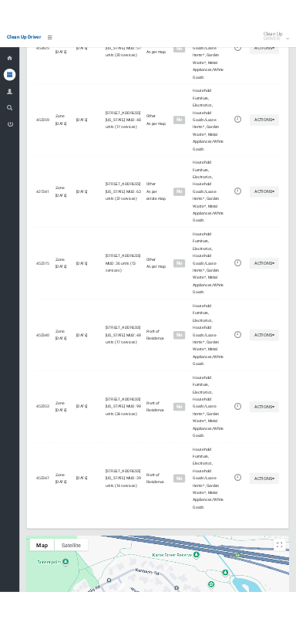
scroll to position [233, 0]
